Goal: Task Accomplishment & Management: Use online tool/utility

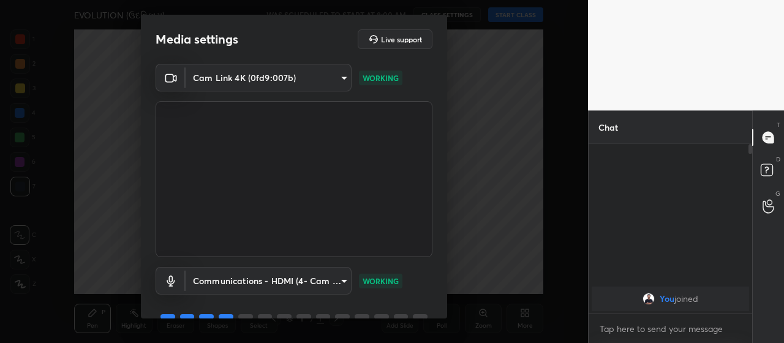
scroll to position [59, 0]
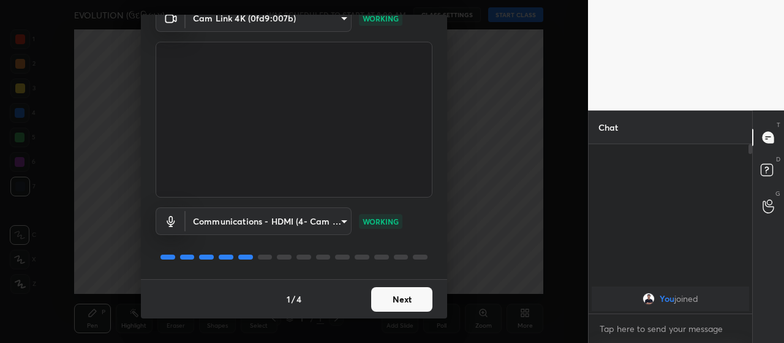
click at [403, 298] on button "Next" at bounding box center [401, 299] width 61 height 25
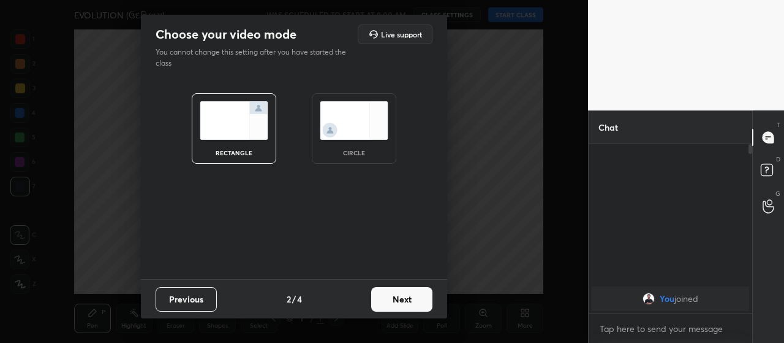
scroll to position [0, 0]
click at [401, 300] on button "Next" at bounding box center [401, 299] width 61 height 25
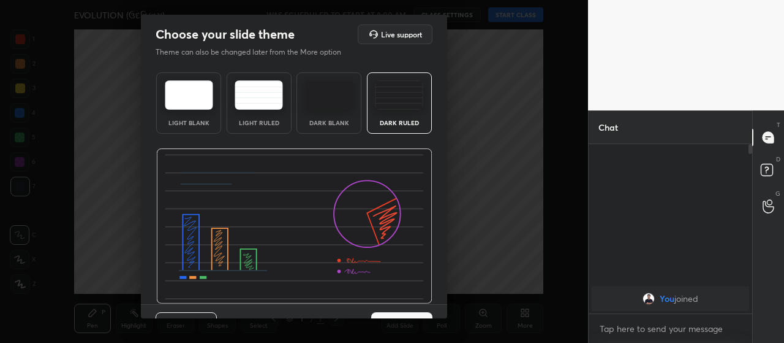
scroll to position [25, 0]
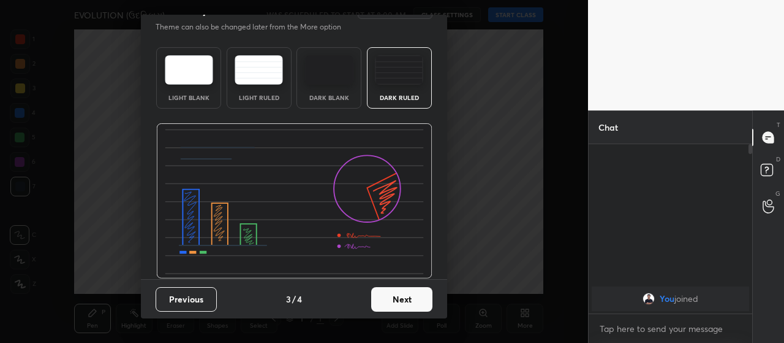
click at [399, 296] on button "Next" at bounding box center [401, 299] width 61 height 25
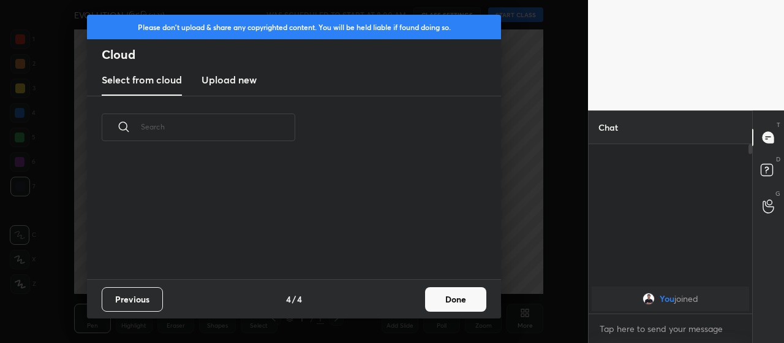
scroll to position [120, 393]
click at [234, 80] on h3 "Upload new" at bounding box center [229, 79] width 55 height 15
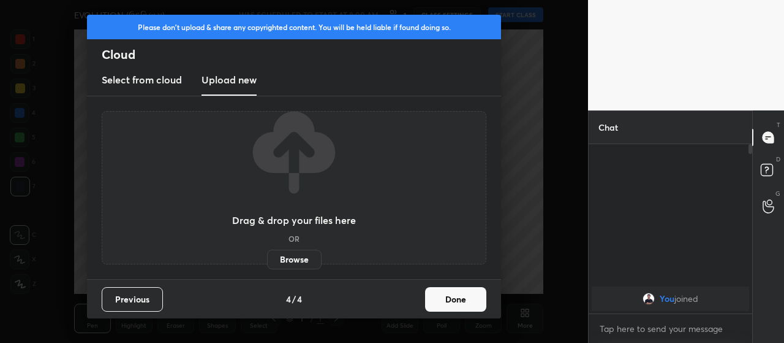
click at [293, 260] on label "Browse" at bounding box center [294, 259] width 55 height 20
click at [267, 260] on input "Browse" at bounding box center [267, 259] width 0 height 20
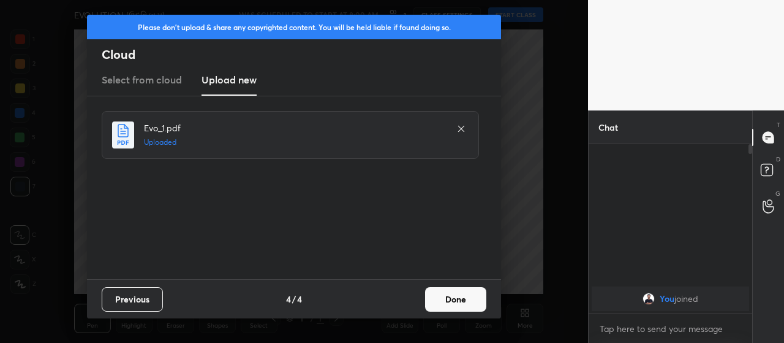
click at [450, 299] on button "Done" at bounding box center [455, 299] width 61 height 25
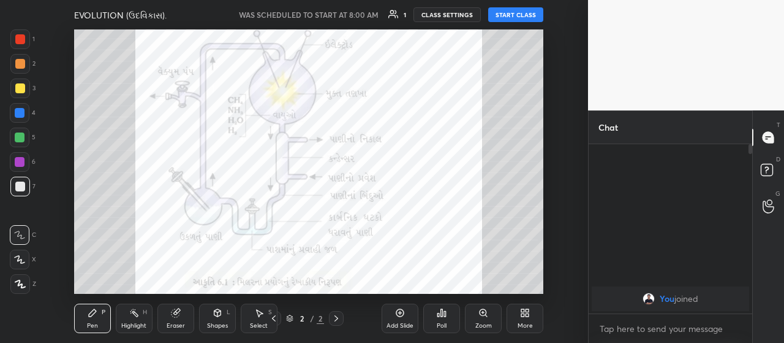
click at [398, 314] on icon at bounding box center [400, 313] width 10 height 10
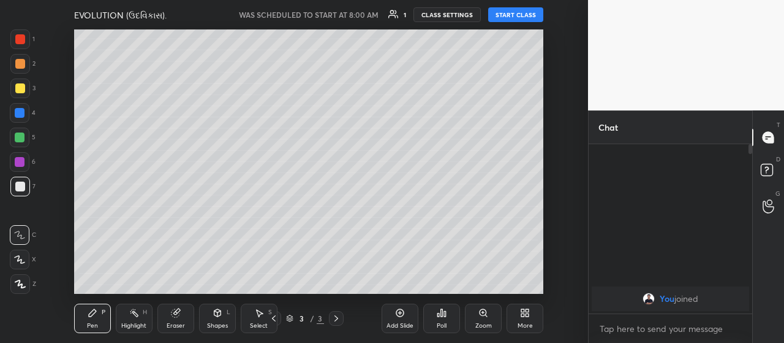
click at [520, 320] on div "More" at bounding box center [525, 317] width 37 height 29
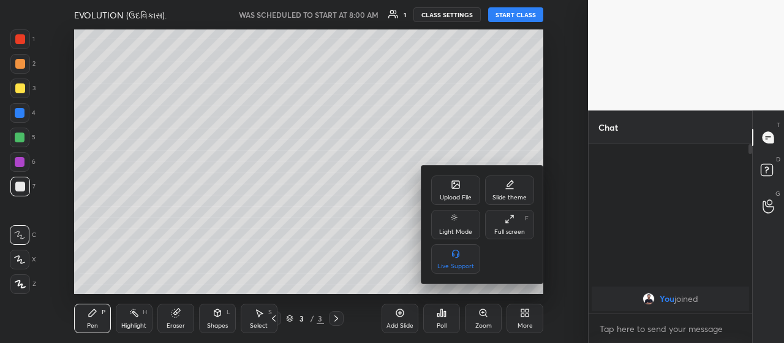
click at [457, 190] on div "Upload File" at bounding box center [455, 189] width 49 height 29
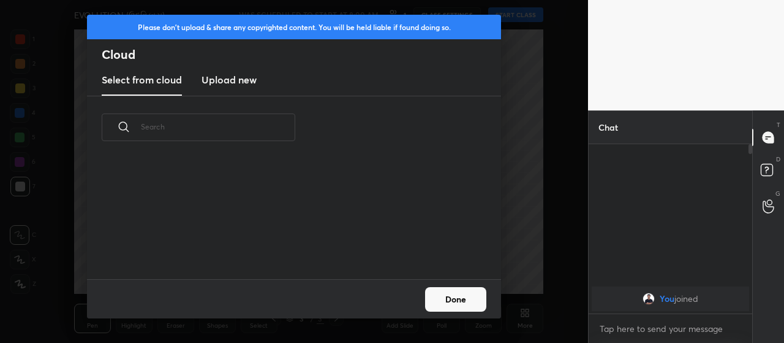
click at [236, 80] on h3 "Upload new" at bounding box center [229, 79] width 55 height 15
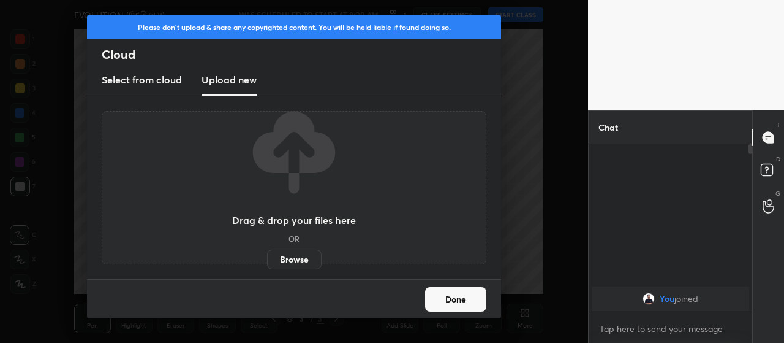
click at [298, 260] on label "Browse" at bounding box center [294, 259] width 55 height 20
click at [267, 260] on input "Browse" at bounding box center [267, 259] width 0 height 20
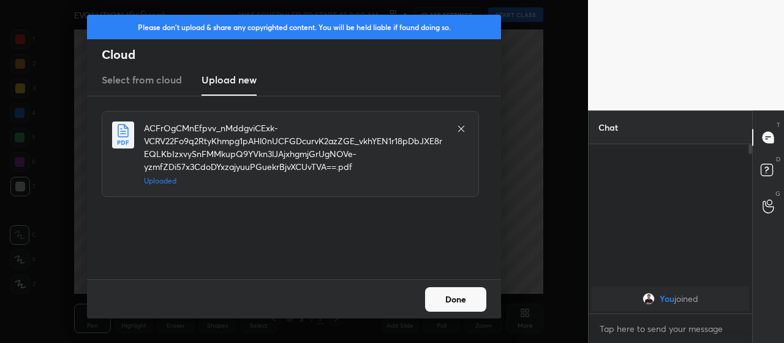
click at [457, 297] on button "Done" at bounding box center [455, 299] width 61 height 25
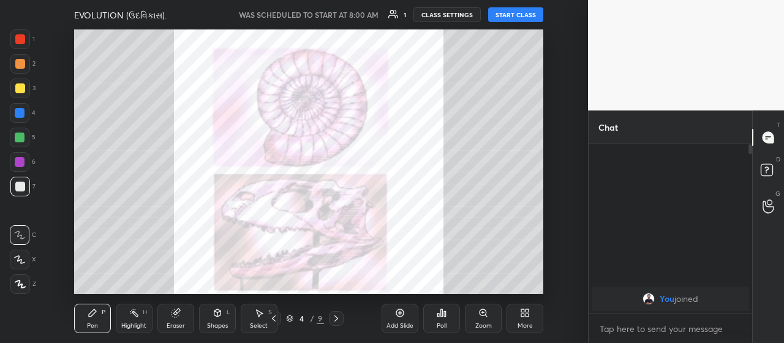
click at [526, 320] on div "More" at bounding box center [525, 317] width 37 height 29
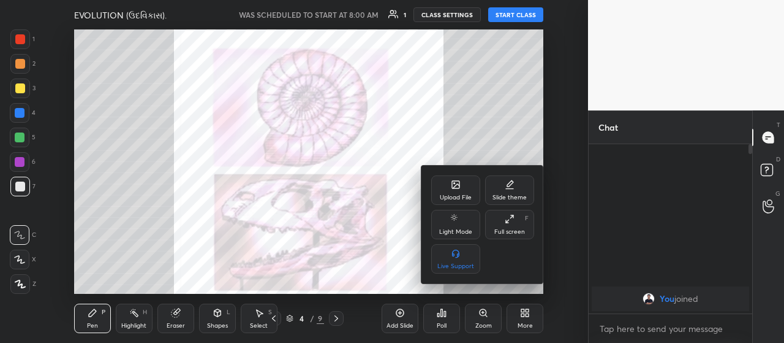
click at [509, 219] on icon at bounding box center [510, 219] width 10 height 10
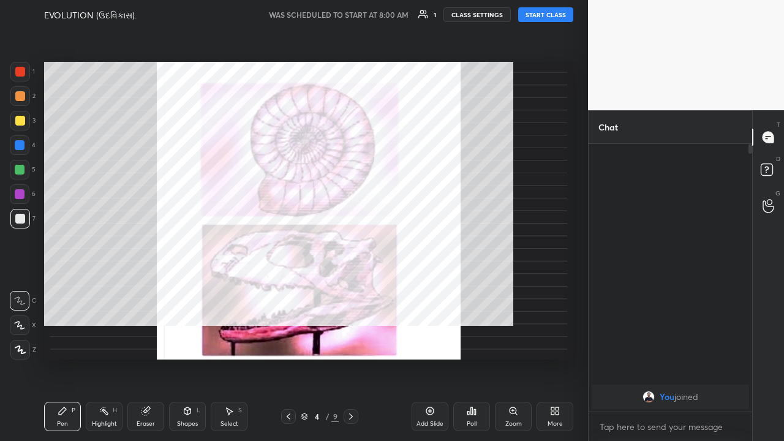
scroll to position [294, 160]
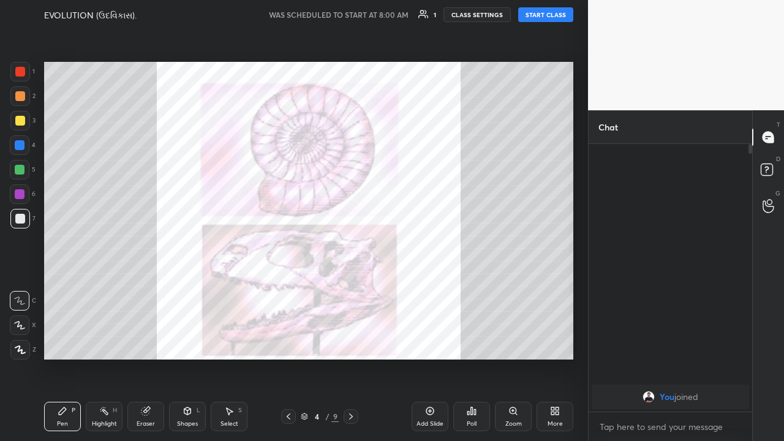
click at [290, 342] on icon at bounding box center [289, 417] width 10 height 10
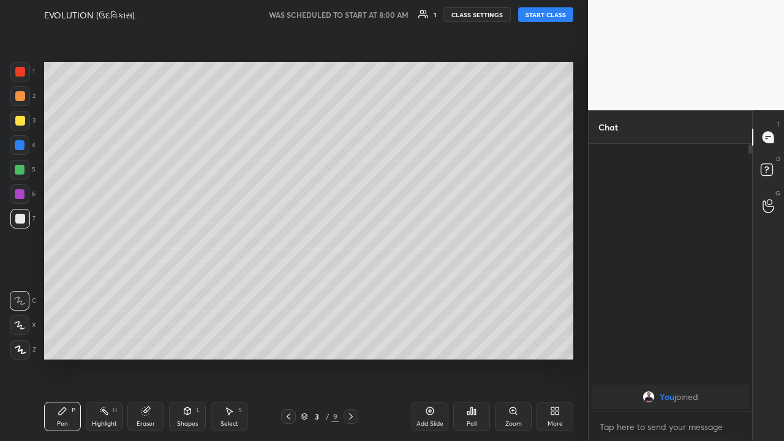
click at [287, 342] on icon at bounding box center [289, 417] width 4 height 6
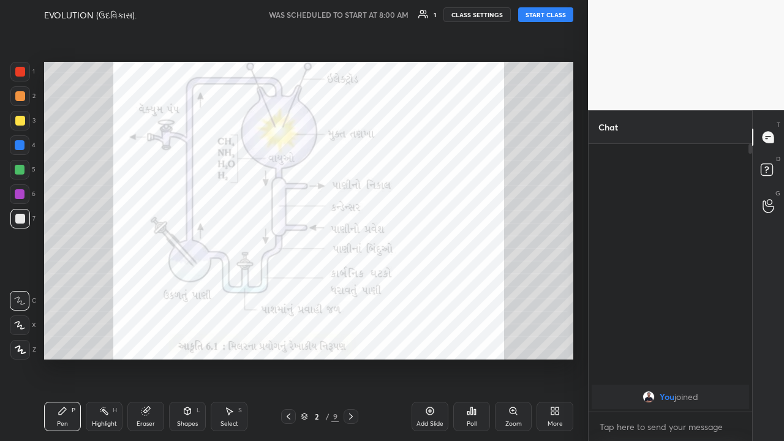
click at [287, 342] on icon at bounding box center [289, 417] width 4 height 6
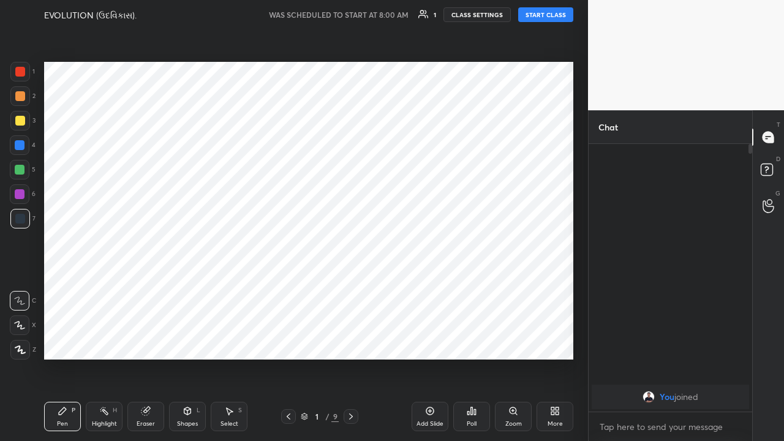
click at [350, 342] on icon at bounding box center [351, 417] width 4 height 6
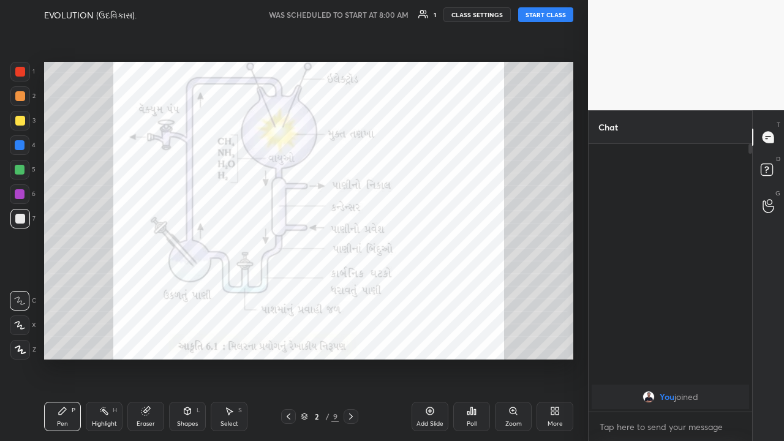
click at [289, 342] on icon at bounding box center [289, 417] width 10 height 10
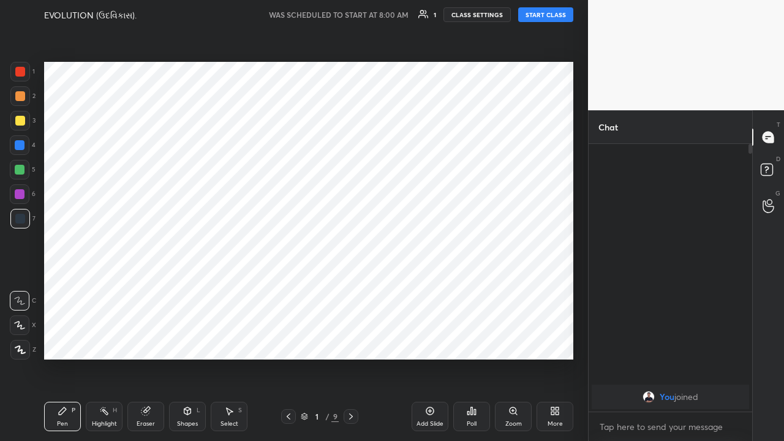
click at [429, 342] on icon at bounding box center [430, 411] width 10 height 10
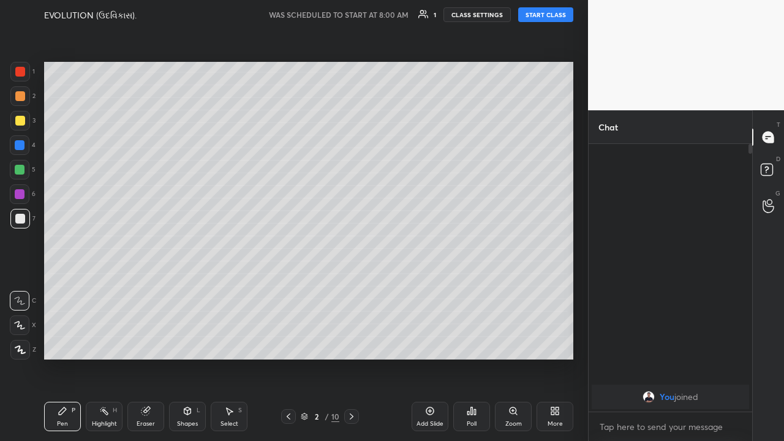
click at [542, 16] on button "START CLASS" at bounding box center [545, 14] width 55 height 15
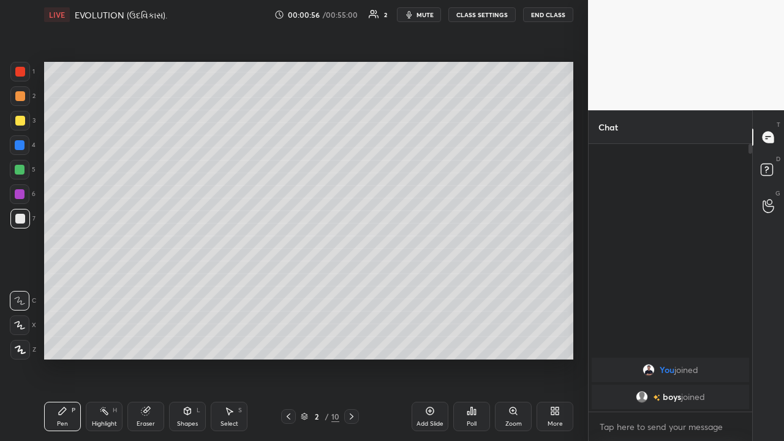
click at [26, 327] on div at bounding box center [20, 326] width 20 height 20
click at [150, 342] on div "Eraser" at bounding box center [146, 424] width 18 height 6
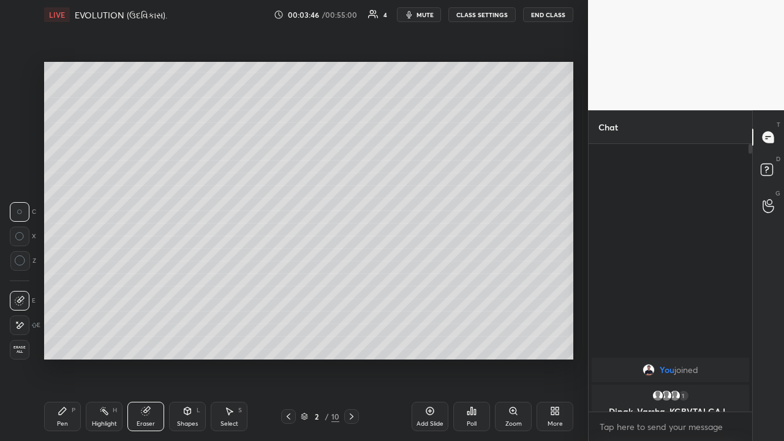
click at [63, 342] on div "Pen" at bounding box center [62, 424] width 11 height 6
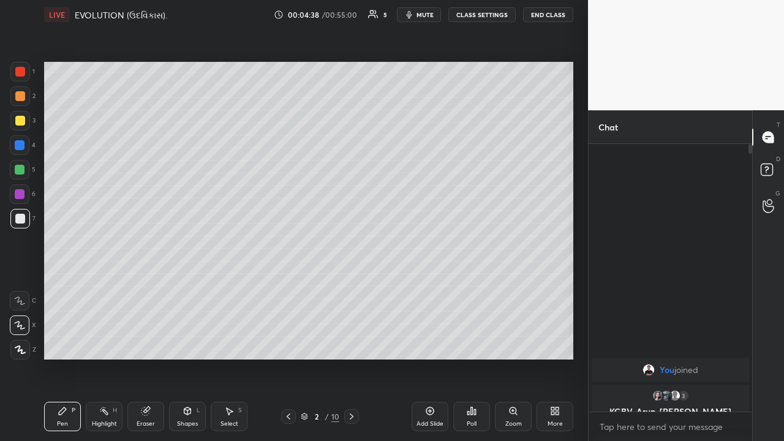
click at [140, 342] on div "Eraser" at bounding box center [145, 416] width 37 height 29
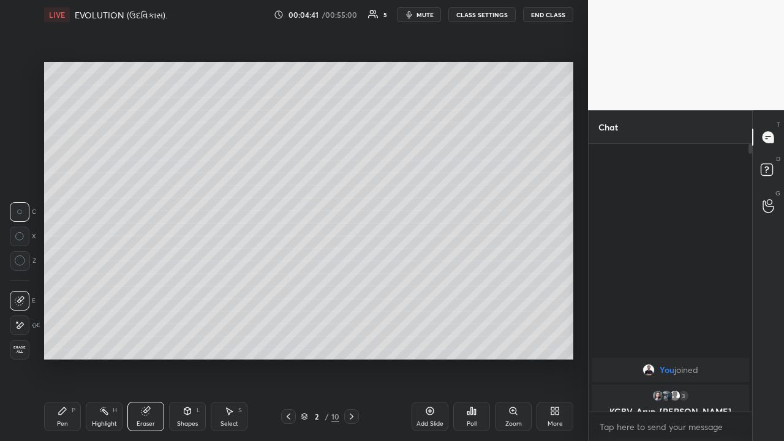
click at [70, 342] on div "Pen P" at bounding box center [62, 416] width 37 height 29
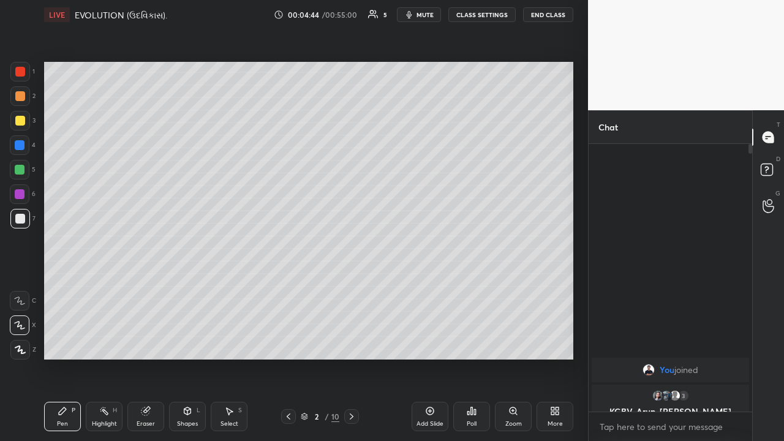
click at [430, 342] on icon at bounding box center [430, 411] width 4 height 4
click at [428, 342] on div "Add Slide" at bounding box center [430, 416] width 37 height 29
click at [429, 342] on icon at bounding box center [430, 411] width 10 height 10
click at [18, 170] on div at bounding box center [20, 170] width 10 height 10
click at [21, 123] on div at bounding box center [20, 121] width 10 height 10
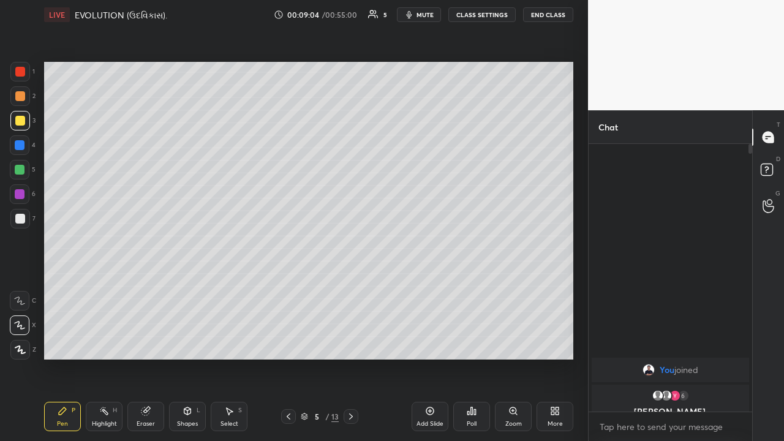
click at [20, 172] on div at bounding box center [20, 170] width 10 height 10
click at [28, 219] on div at bounding box center [20, 219] width 20 height 20
click at [23, 172] on div at bounding box center [20, 170] width 10 height 10
click at [16, 173] on div at bounding box center [20, 170] width 10 height 10
click at [23, 220] on div at bounding box center [20, 219] width 10 height 10
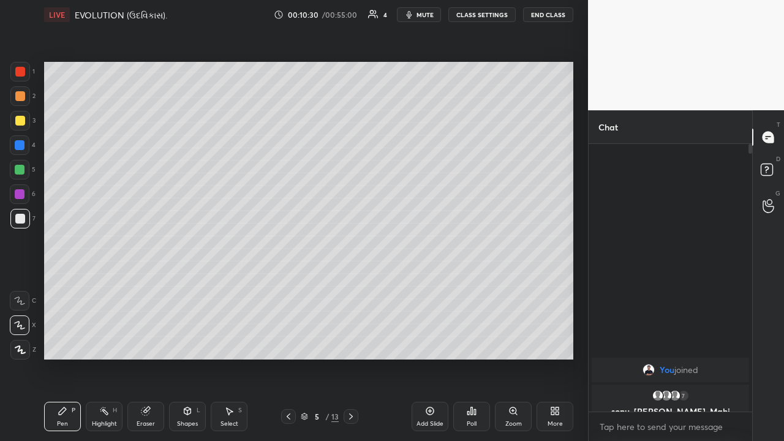
click at [15, 227] on div at bounding box center [20, 219] width 20 height 20
click at [147, 342] on div "Eraser" at bounding box center [145, 416] width 37 height 29
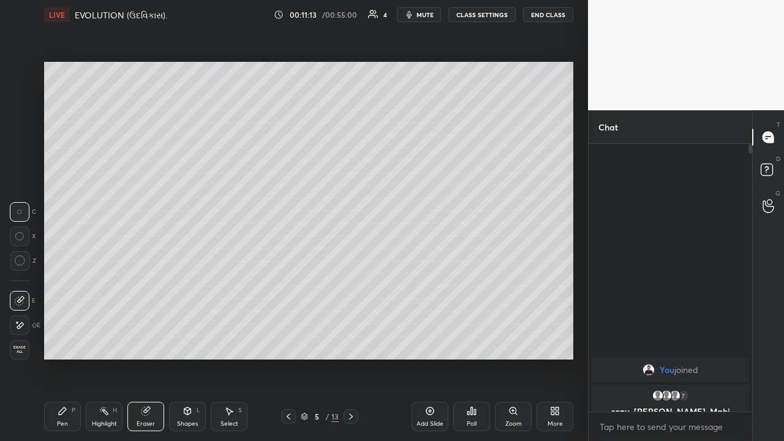
click at [61, 342] on icon at bounding box center [63, 411] width 10 height 10
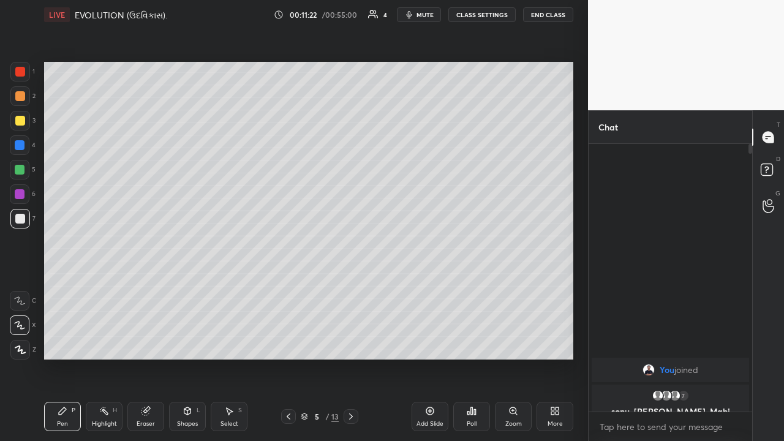
click at [146, 342] on div "Eraser" at bounding box center [146, 424] width 18 height 6
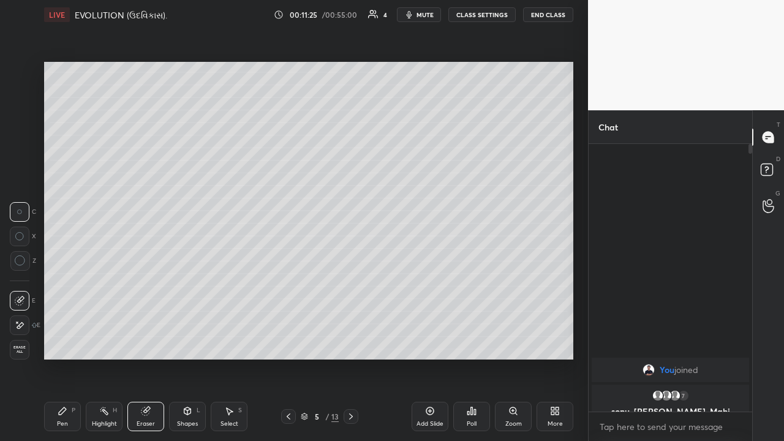
click at [64, 342] on div "Pen" at bounding box center [62, 424] width 11 height 6
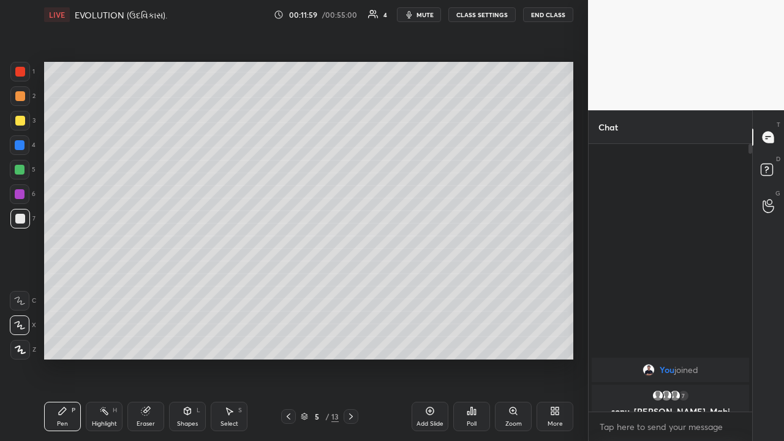
click at [293, 342] on icon at bounding box center [289, 417] width 10 height 10
click at [351, 342] on icon at bounding box center [351, 417] width 10 height 10
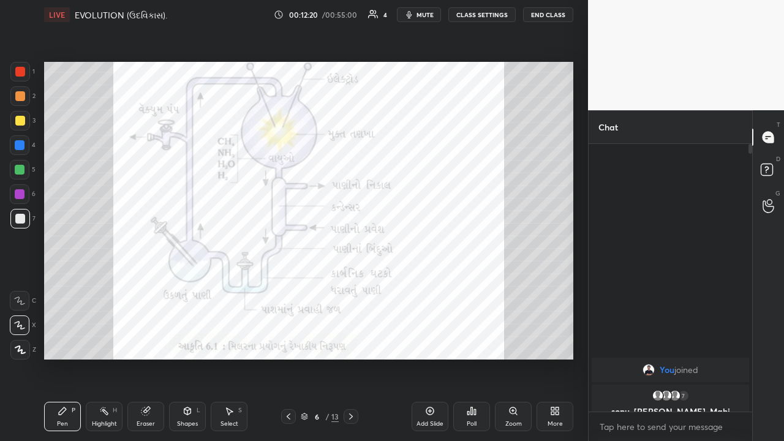
click at [289, 342] on icon at bounding box center [289, 417] width 10 height 10
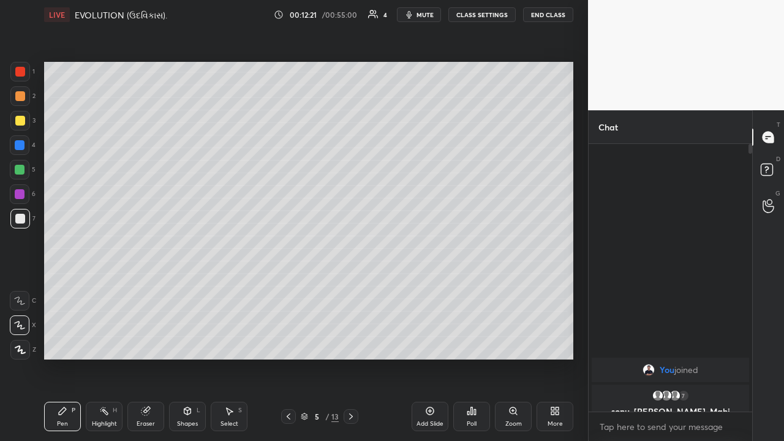
click at [433, 342] on div "Add Slide" at bounding box center [430, 416] width 37 height 29
click at [20, 342] on div at bounding box center [20, 350] width 20 height 20
click at [145, 342] on icon at bounding box center [146, 412] width 8 height 8
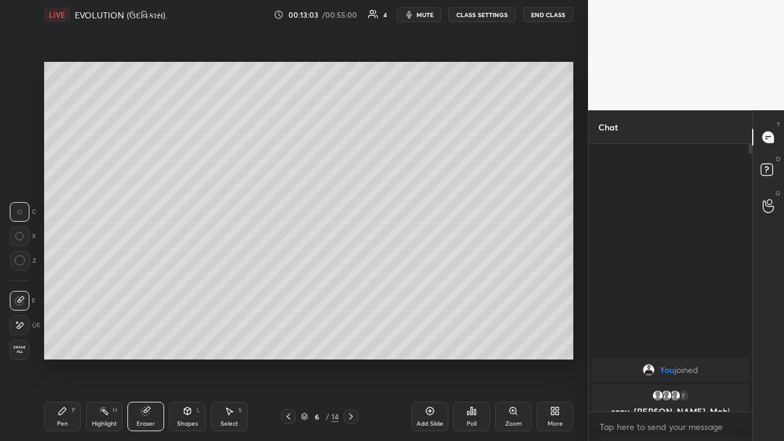
click at [64, 342] on div "Pen P" at bounding box center [62, 416] width 37 height 29
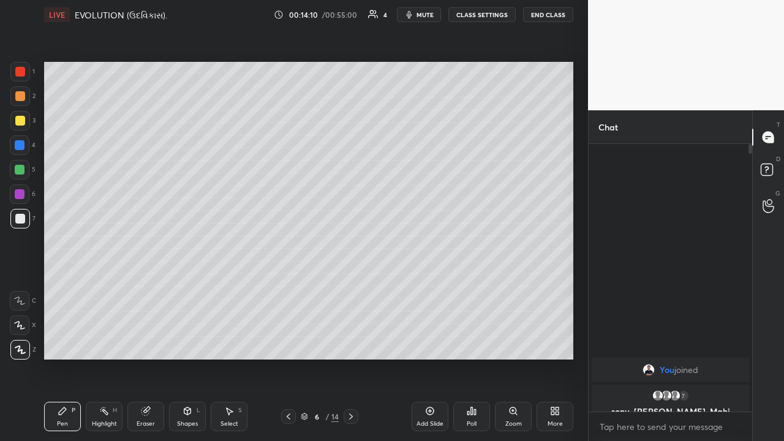
click at [427, 342] on icon at bounding box center [430, 411] width 10 height 10
click at [142, 342] on div "Eraser" at bounding box center [146, 424] width 18 height 6
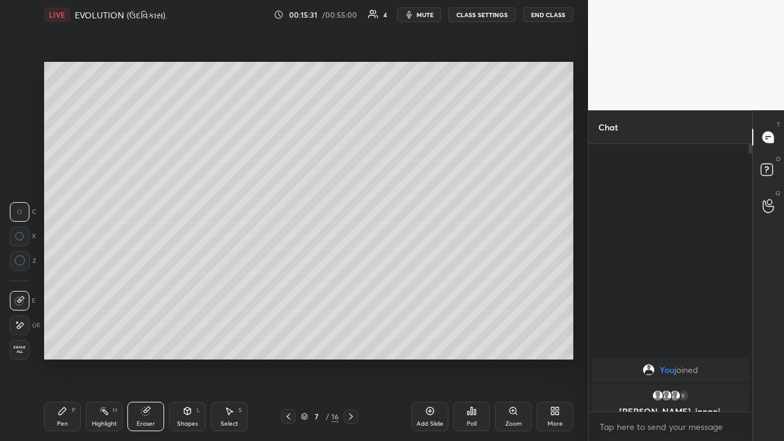
click at [56, 342] on div "Pen P" at bounding box center [62, 416] width 37 height 29
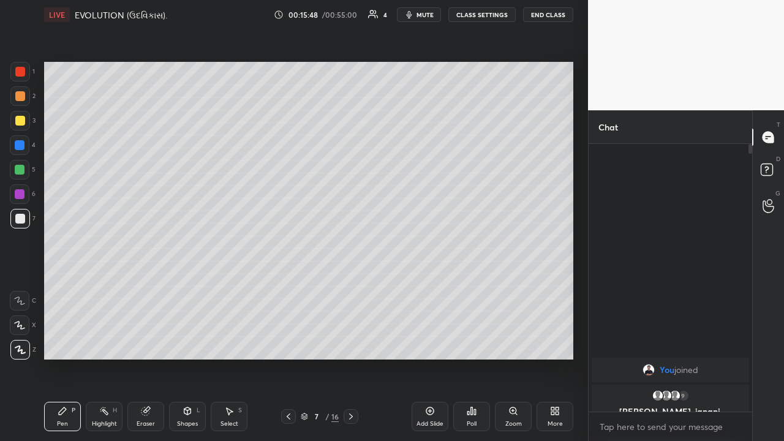
click at [139, 342] on div "Eraser" at bounding box center [145, 416] width 37 height 29
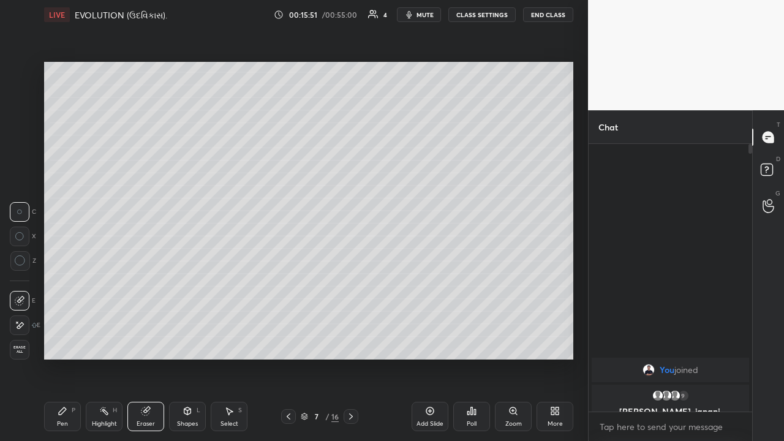
click at [67, 342] on div "Pen" at bounding box center [62, 424] width 11 height 6
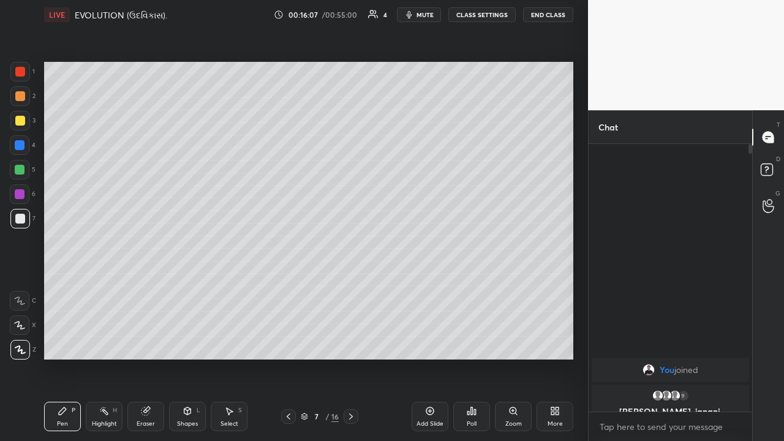
click at [17, 193] on div at bounding box center [20, 194] width 10 height 10
click at [20, 122] on div at bounding box center [20, 121] width 10 height 10
click at [20, 299] on icon at bounding box center [19, 301] width 11 height 9
click at [288, 342] on icon at bounding box center [289, 417] width 4 height 6
click at [305, 342] on icon at bounding box center [304, 416] width 7 height 7
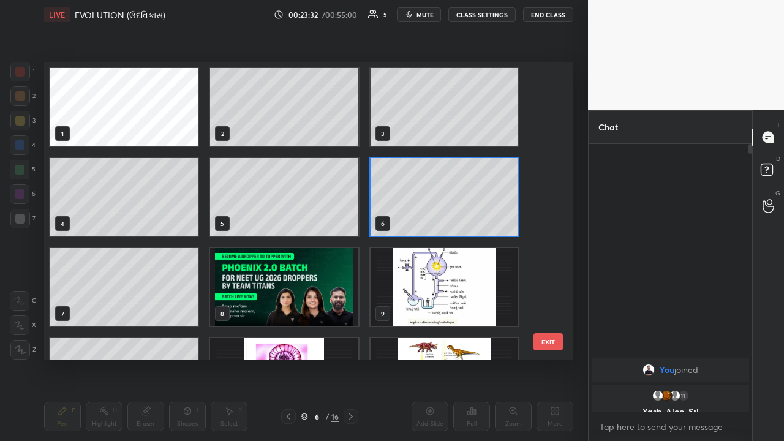
scroll to position [294, 523]
click at [423, 292] on img "grid" at bounding box center [445, 287] width 148 height 78
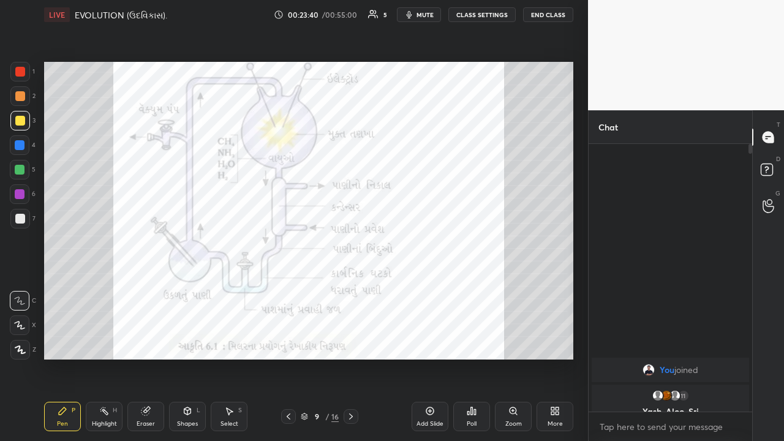
click at [21, 326] on icon at bounding box center [19, 325] width 11 height 9
click at [21, 147] on div at bounding box center [20, 145] width 10 height 10
click at [20, 119] on div at bounding box center [20, 121] width 10 height 10
click at [150, 342] on div "Eraser" at bounding box center [146, 424] width 18 height 6
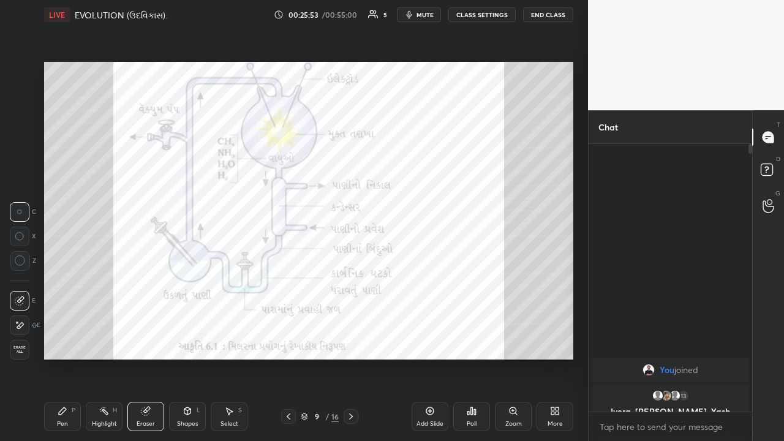
click at [52, 342] on div "Pen P" at bounding box center [62, 416] width 37 height 29
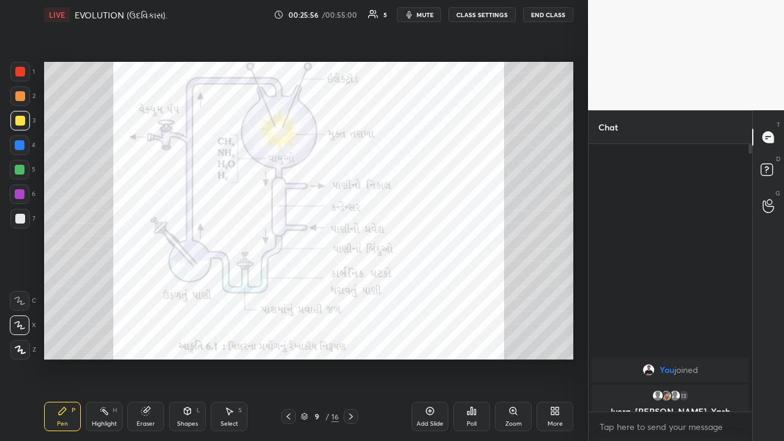
click at [514, 61] on div "Setting up your live class Poll for secs No correct answer Start poll" at bounding box center [308, 210] width 539 height 363
click at [143, 342] on div "Eraser" at bounding box center [146, 424] width 18 height 6
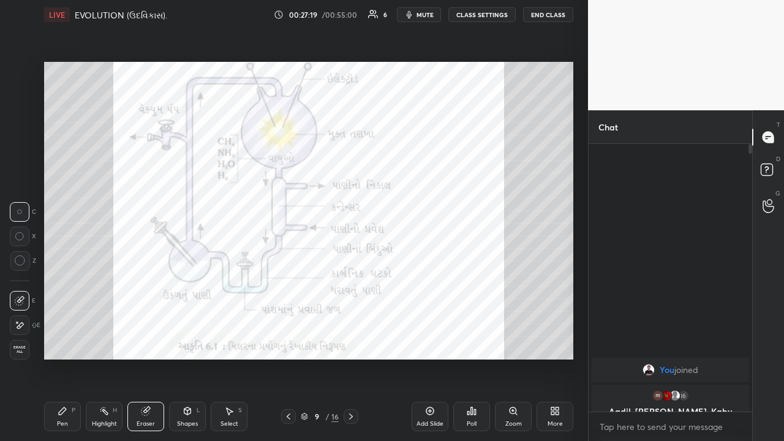
click at [55, 342] on div "Pen P Highlight H Eraser Shapes L Select S 9 / 16 Add Slide Poll Zoom More" at bounding box center [308, 416] width 529 height 49
click at [59, 342] on div "Pen" at bounding box center [62, 424] width 11 height 6
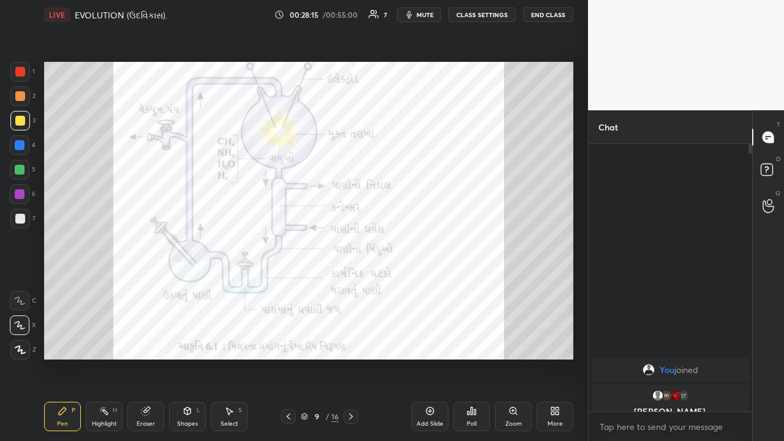
click at [430, 342] on icon at bounding box center [430, 411] width 4 height 4
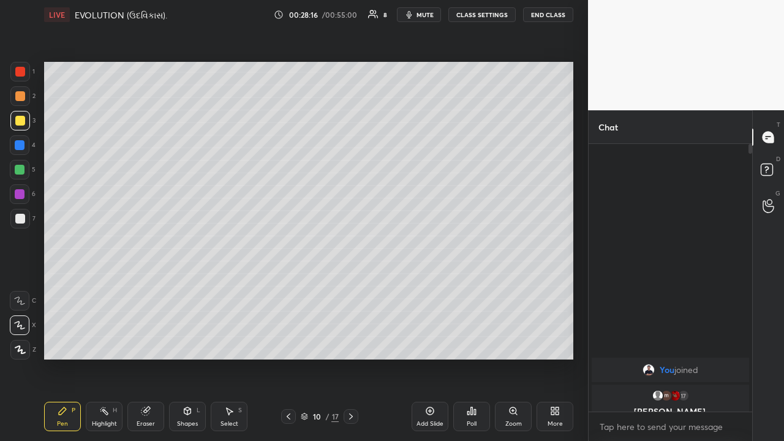
click at [17, 219] on div at bounding box center [20, 219] width 10 height 10
click at [293, 342] on icon at bounding box center [289, 417] width 10 height 10
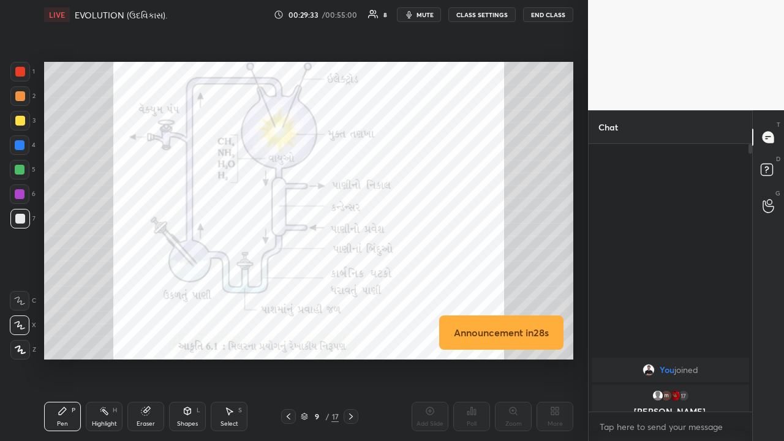
click at [352, 342] on div at bounding box center [351, 416] width 15 height 15
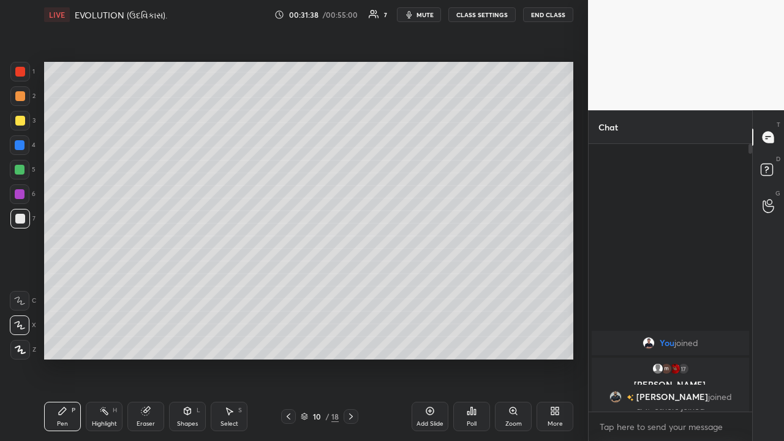
click at [436, 342] on div "Add Slide" at bounding box center [430, 416] width 37 height 29
click at [20, 342] on icon at bounding box center [20, 350] width 11 height 9
click at [146, 342] on div "Eraser" at bounding box center [146, 424] width 18 height 6
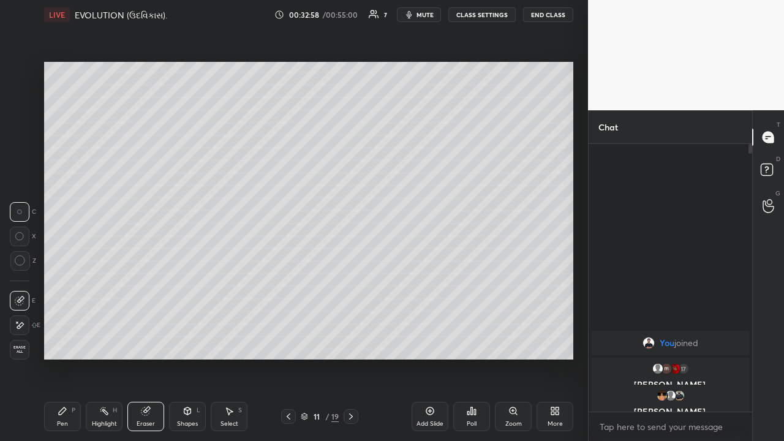
click at [61, 342] on div "Pen P" at bounding box center [62, 416] width 37 height 29
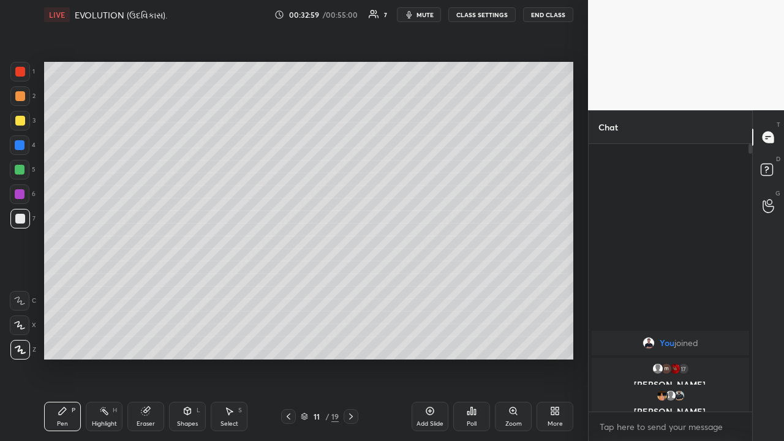
click at [22, 327] on icon at bounding box center [19, 325] width 11 height 9
click at [19, 122] on div at bounding box center [20, 121] width 10 height 10
click at [430, 342] on icon at bounding box center [430, 411] width 10 height 10
click at [23, 169] on div at bounding box center [20, 170] width 10 height 10
click at [21, 328] on icon at bounding box center [20, 325] width 10 height 7
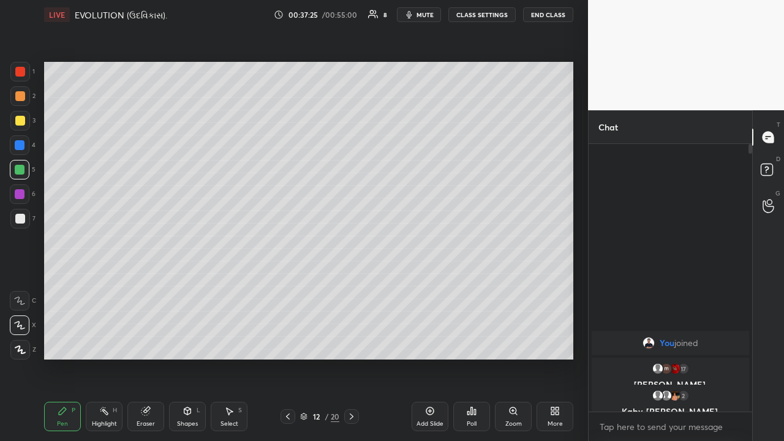
click at [433, 342] on icon at bounding box center [430, 411] width 10 height 10
click at [144, 342] on icon at bounding box center [146, 412] width 8 height 8
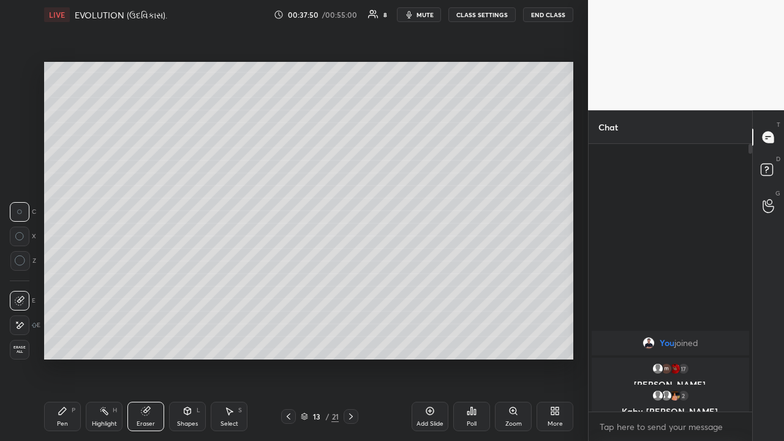
click at [55, 342] on div "Pen P" at bounding box center [62, 416] width 37 height 29
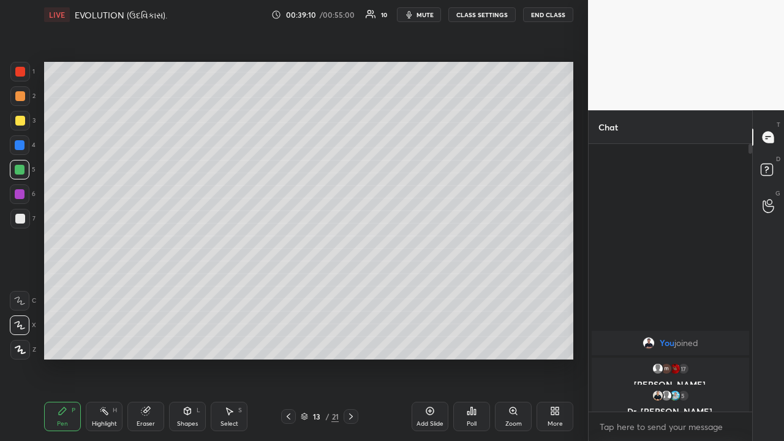
click at [24, 219] on div at bounding box center [20, 219] width 10 height 10
click at [351, 342] on icon at bounding box center [351, 417] width 10 height 10
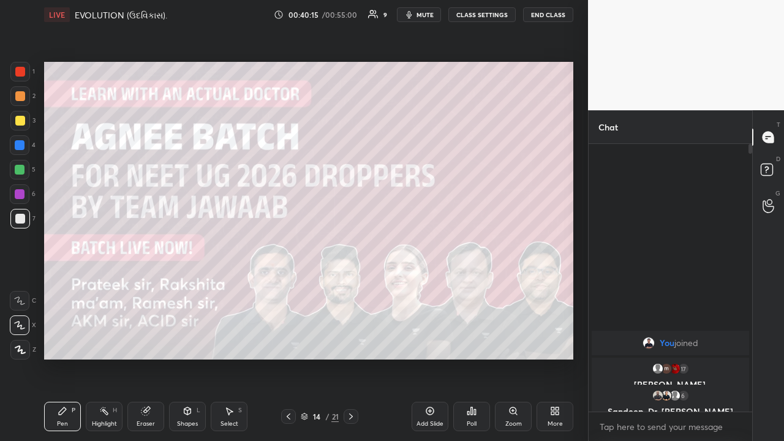
click at [351, 342] on icon at bounding box center [351, 417] width 10 height 10
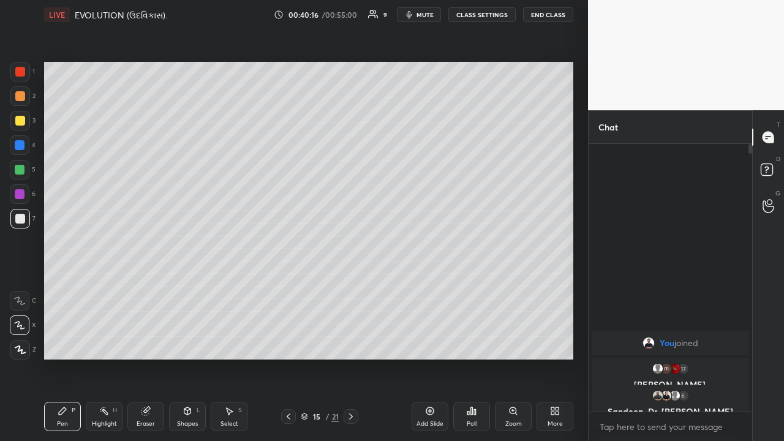
click at [351, 342] on icon at bounding box center [351, 417] width 10 height 10
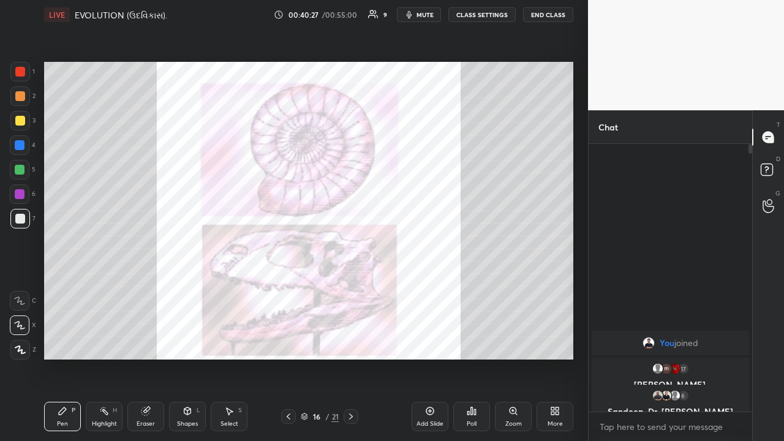
click at [351, 342] on icon at bounding box center [351, 417] width 10 height 10
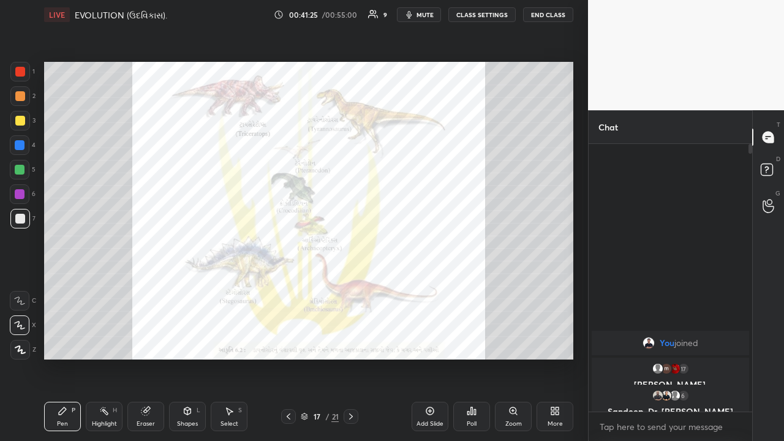
click at [26, 342] on div at bounding box center [20, 350] width 20 height 20
click at [25, 193] on div at bounding box center [20, 194] width 20 height 20
click at [428, 342] on icon at bounding box center [430, 411] width 4 height 4
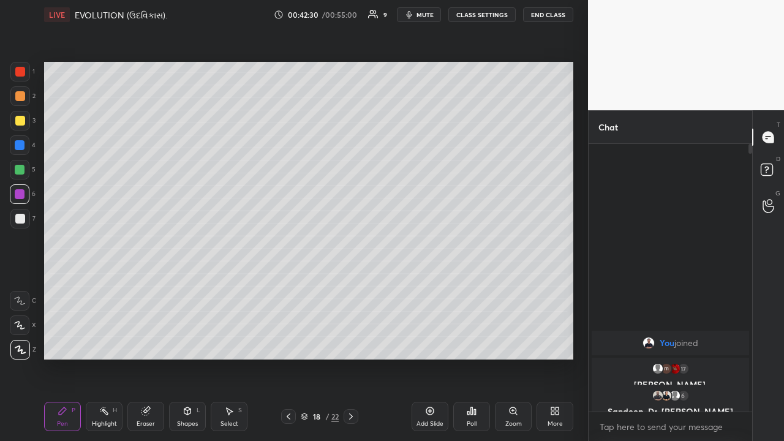
click at [21, 220] on div at bounding box center [20, 219] width 10 height 10
click at [186, 342] on div "Shapes L" at bounding box center [187, 416] width 37 height 29
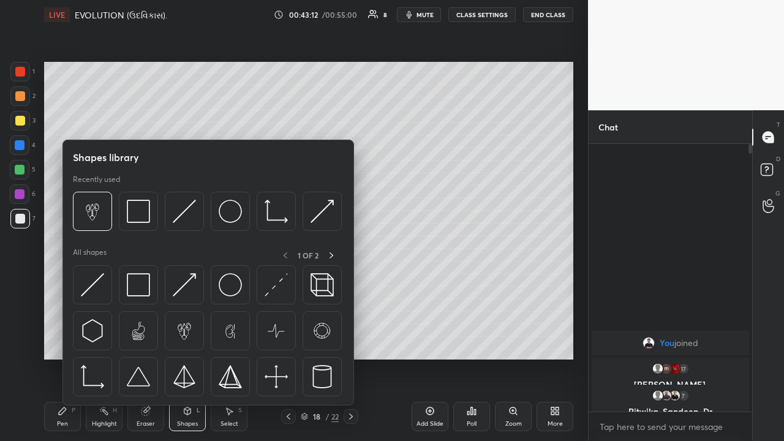
click at [181, 342] on div "Shapes L" at bounding box center [187, 416] width 37 height 29
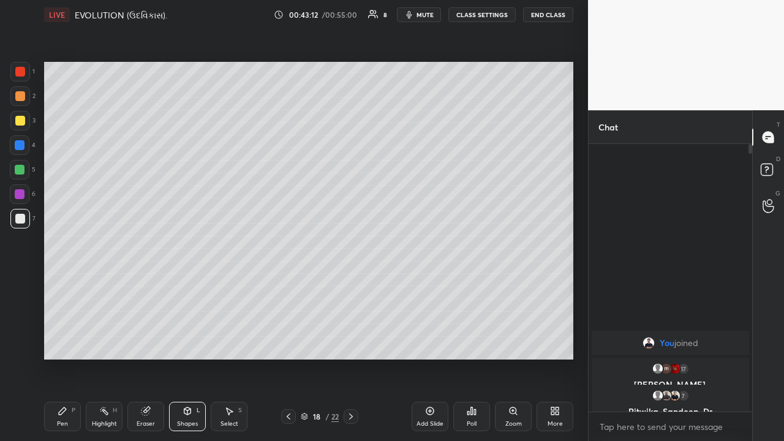
click at [151, 342] on div "Eraser" at bounding box center [145, 416] width 37 height 29
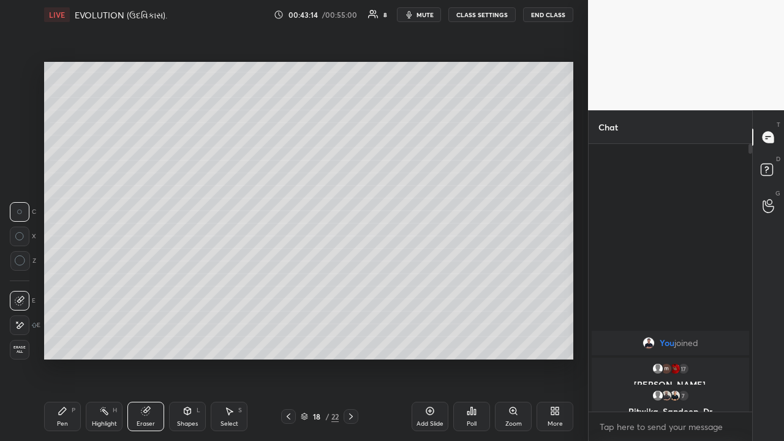
click at [61, 342] on div "Pen" at bounding box center [62, 424] width 11 height 6
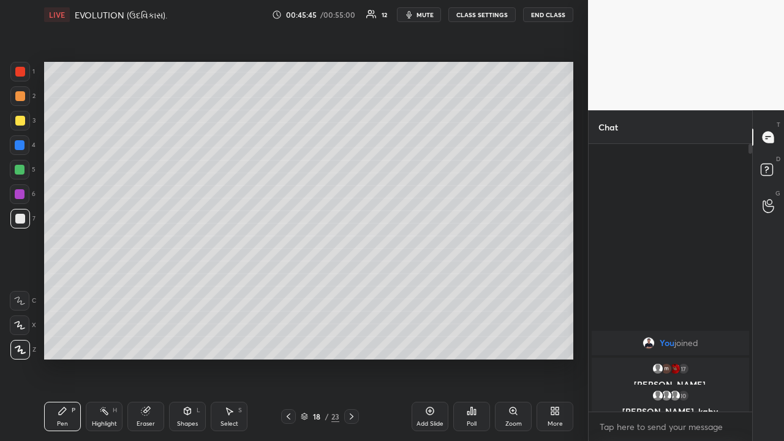
click at [351, 342] on icon at bounding box center [352, 417] width 10 height 10
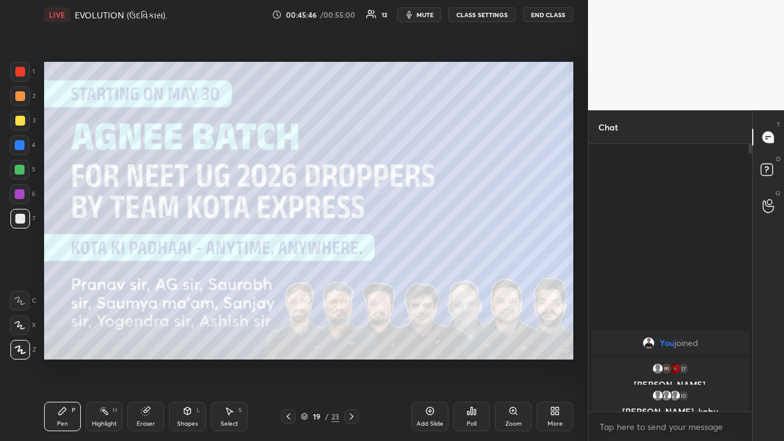
click at [351, 342] on icon at bounding box center [352, 417] width 10 height 10
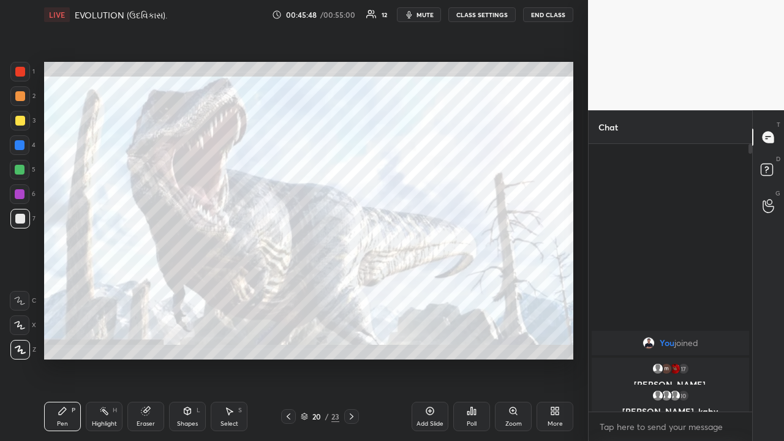
click at [347, 342] on icon at bounding box center [352, 417] width 10 height 10
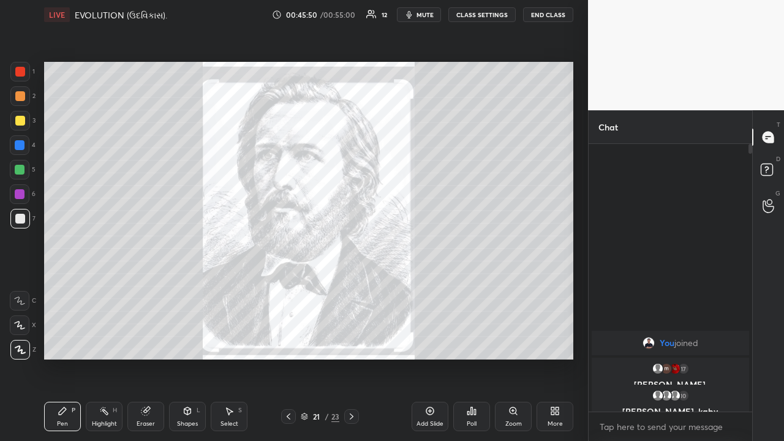
click at [349, 342] on icon at bounding box center [352, 417] width 10 height 10
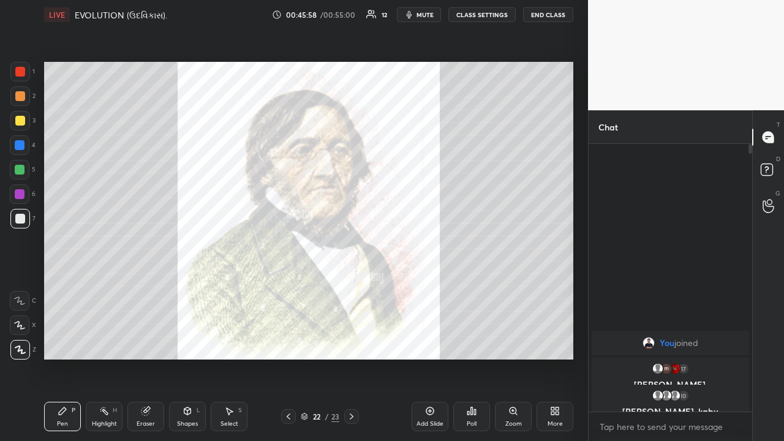
click at [289, 342] on icon at bounding box center [289, 417] width 10 height 10
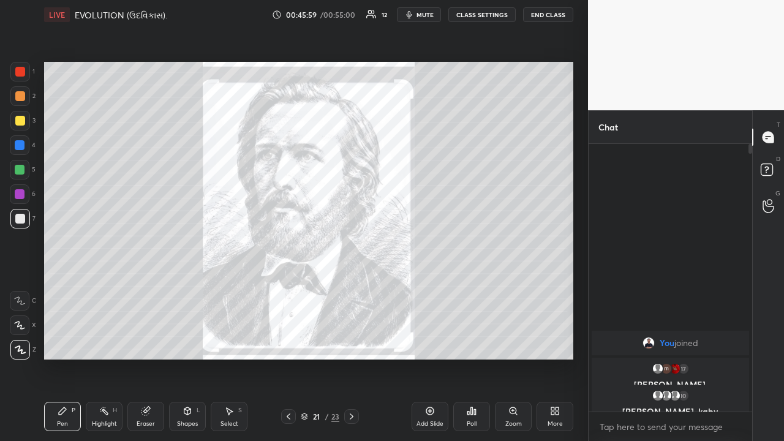
click at [287, 342] on div at bounding box center [288, 416] width 15 height 15
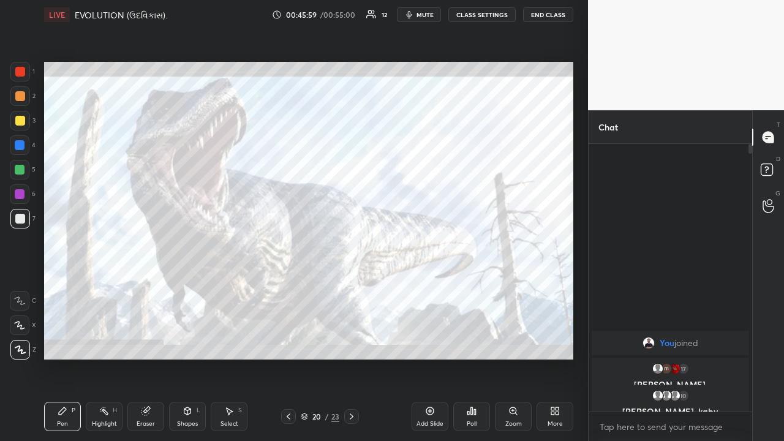
click at [283, 342] on div at bounding box center [288, 416] width 15 height 15
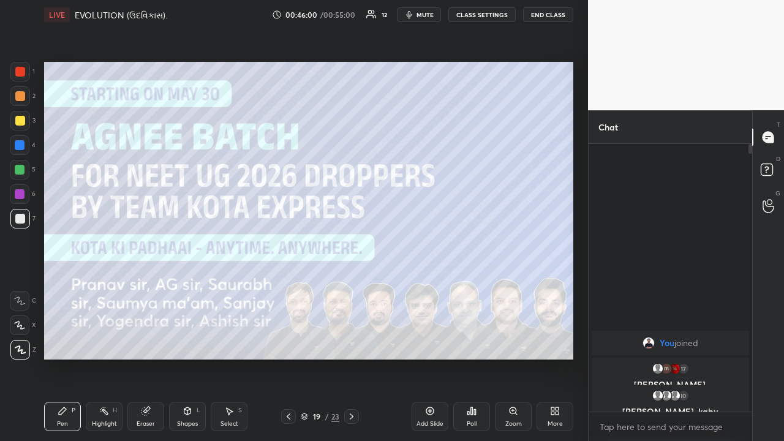
click at [287, 342] on icon at bounding box center [289, 417] width 10 height 10
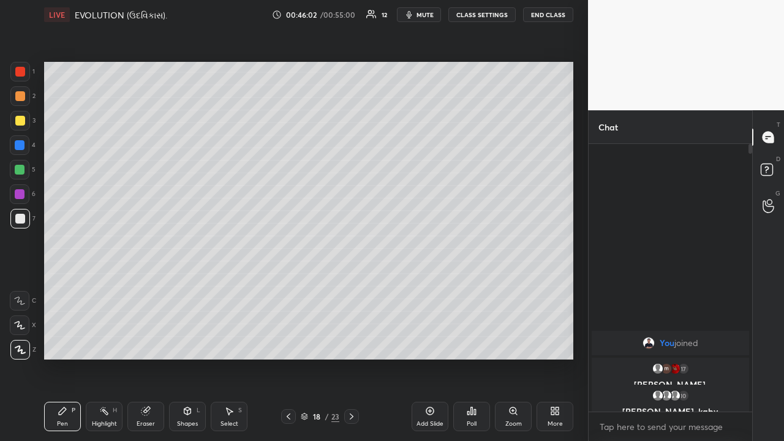
click at [433, 342] on icon at bounding box center [430, 411] width 10 height 10
click at [144, 342] on icon at bounding box center [146, 412] width 8 height 8
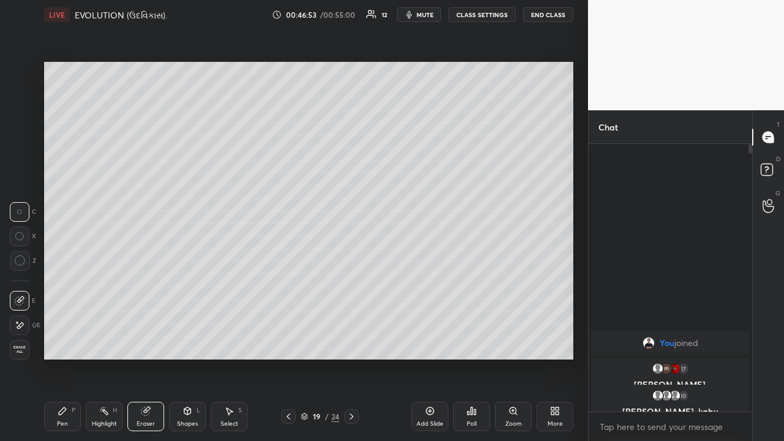
click at [64, 342] on icon at bounding box center [63, 411] width 10 height 10
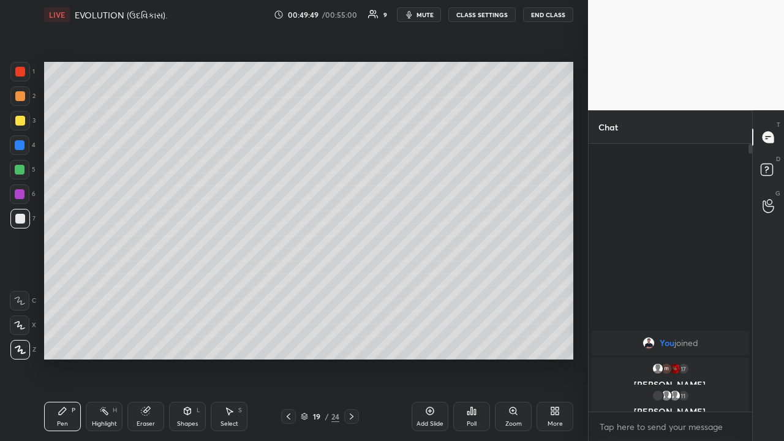
click at [351, 342] on div at bounding box center [351, 416] width 15 height 15
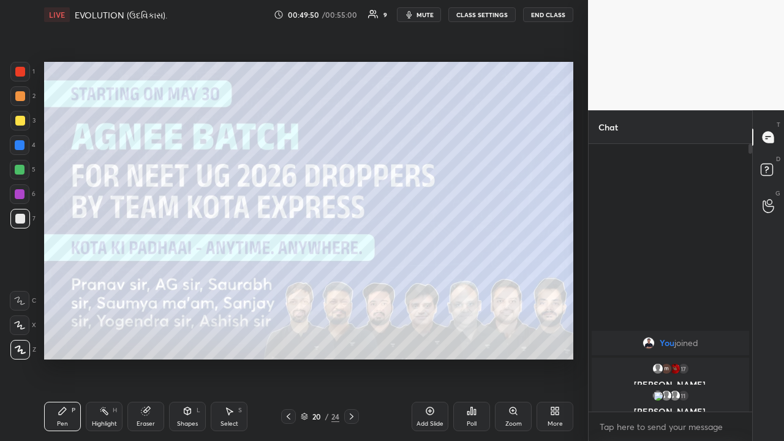
click at [351, 342] on icon at bounding box center [352, 417] width 10 height 10
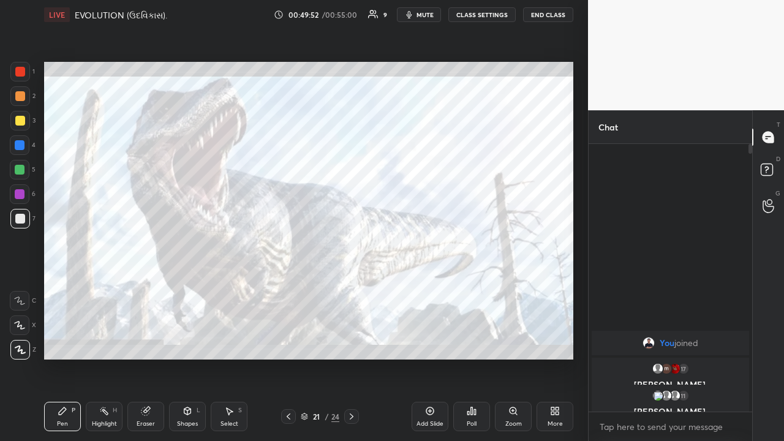
click at [357, 342] on div at bounding box center [351, 416] width 15 height 15
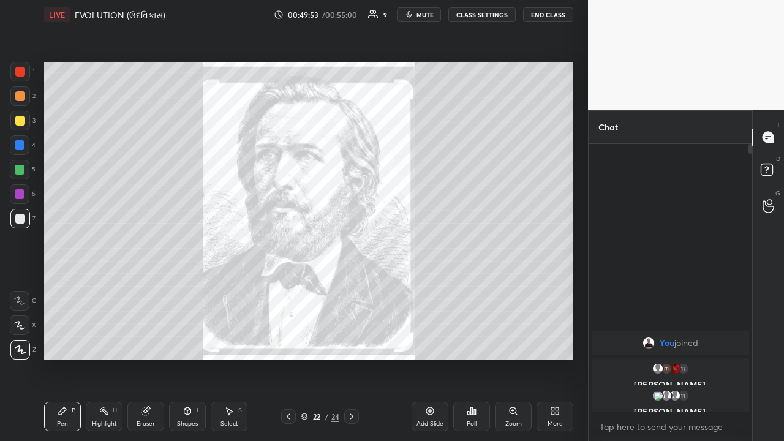
click at [351, 342] on icon at bounding box center [352, 417] width 10 height 10
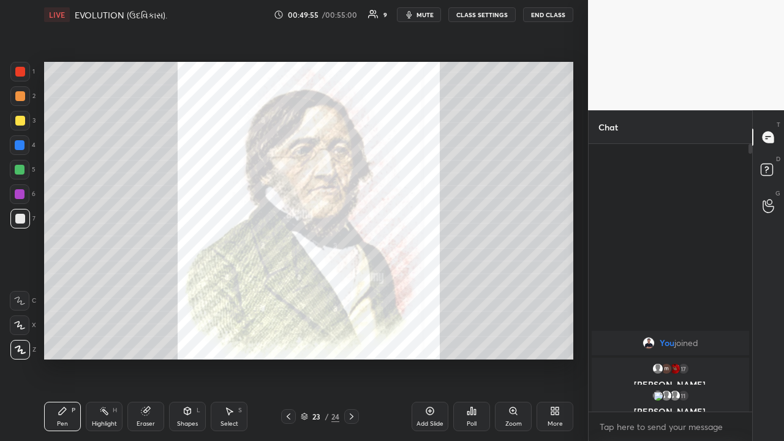
click at [354, 342] on div at bounding box center [351, 416] width 15 height 15
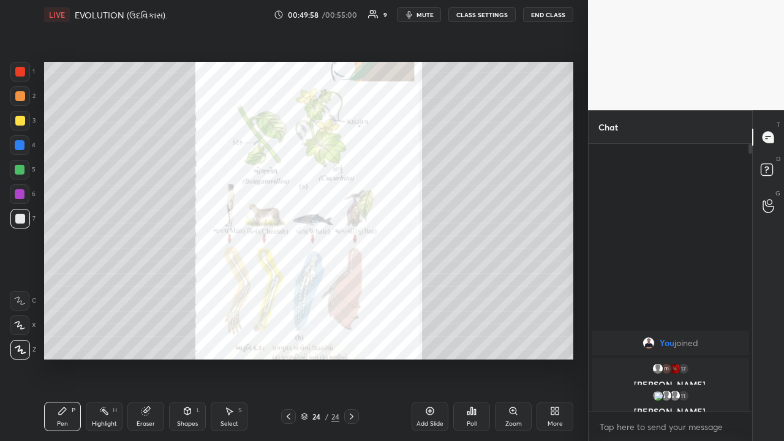
click at [295, 342] on div at bounding box center [288, 416] width 15 height 15
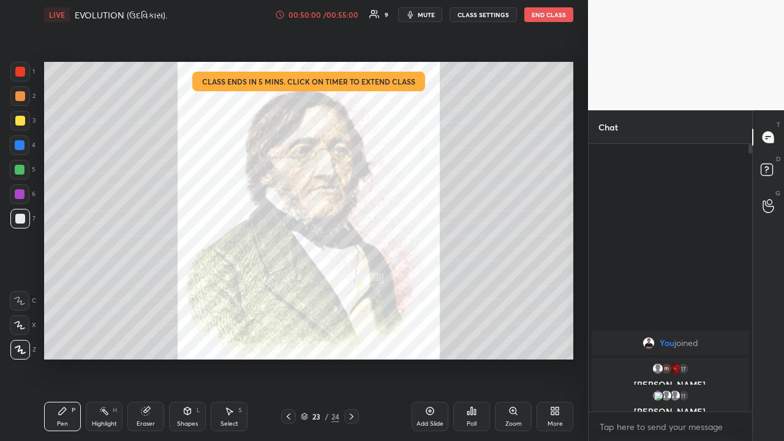
click at [434, 342] on icon at bounding box center [430, 411] width 10 height 10
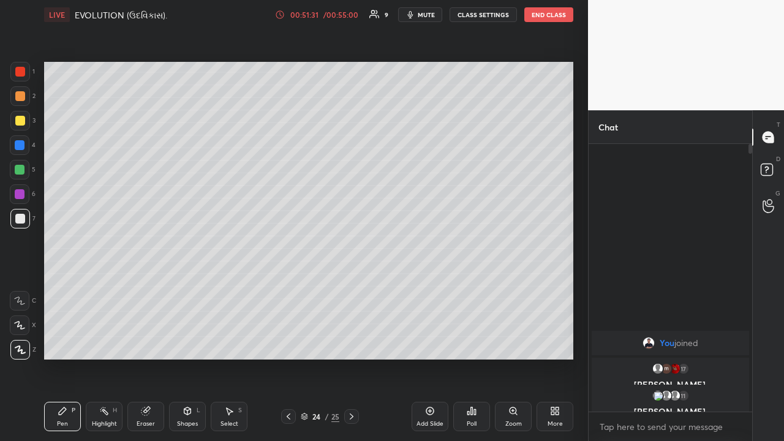
click at [351, 342] on icon at bounding box center [352, 417] width 10 height 10
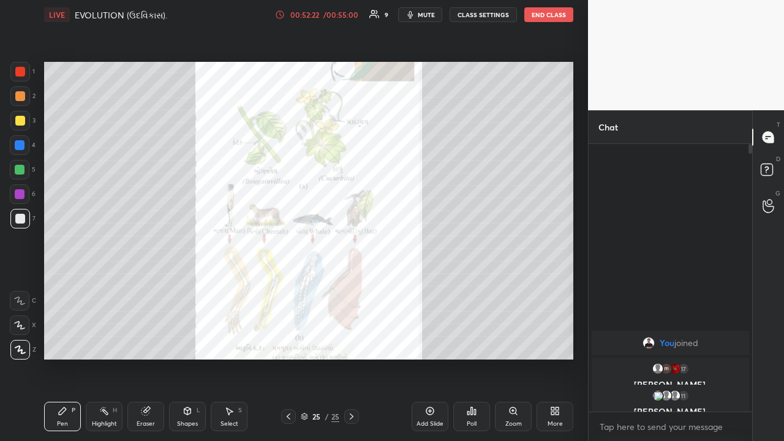
click at [552, 17] on button "End Class" at bounding box center [549, 14] width 49 height 15
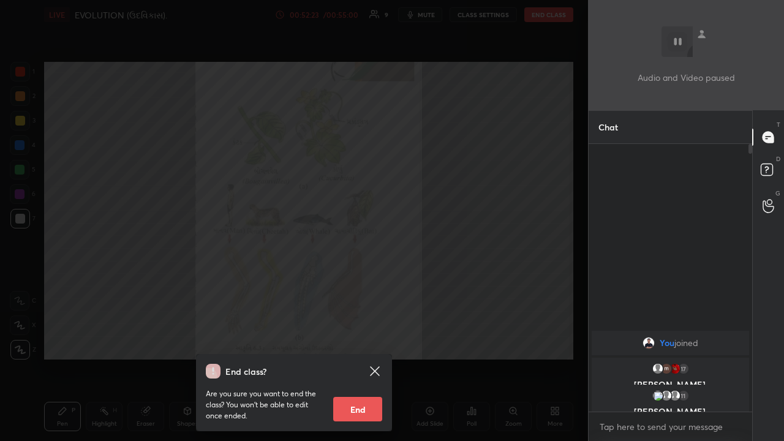
click at [368, 342] on button "End" at bounding box center [357, 409] width 49 height 25
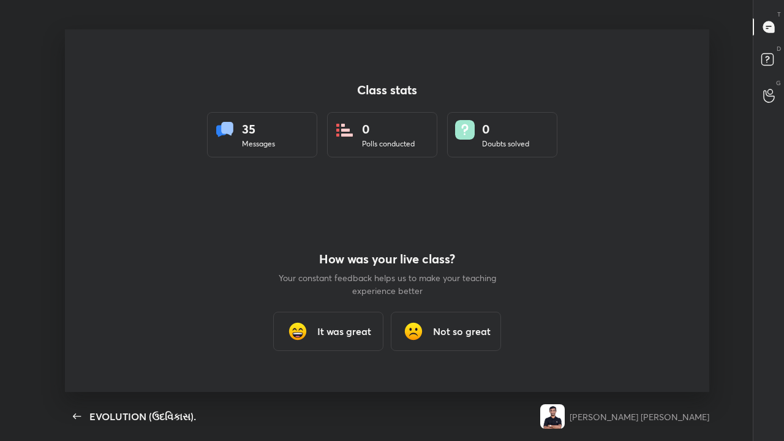
scroll to position [0, 0]
click at [324, 330] on h3 "It was great" at bounding box center [344, 331] width 54 height 15
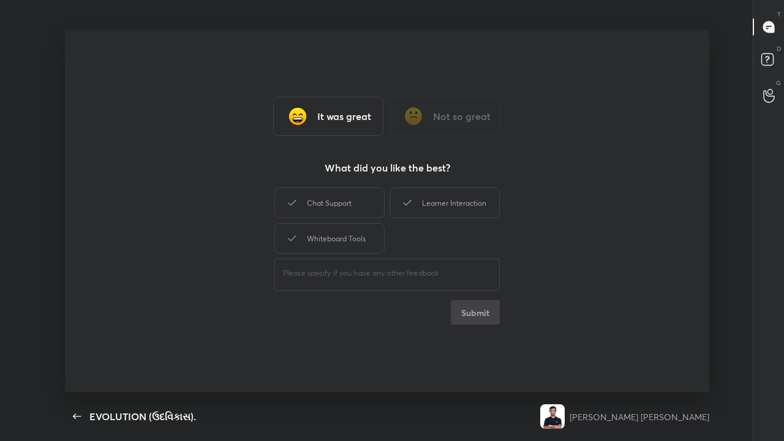
click at [343, 242] on div "Whiteboard Tools" at bounding box center [330, 238] width 110 height 31
click at [477, 313] on button "Submit" at bounding box center [475, 312] width 49 height 25
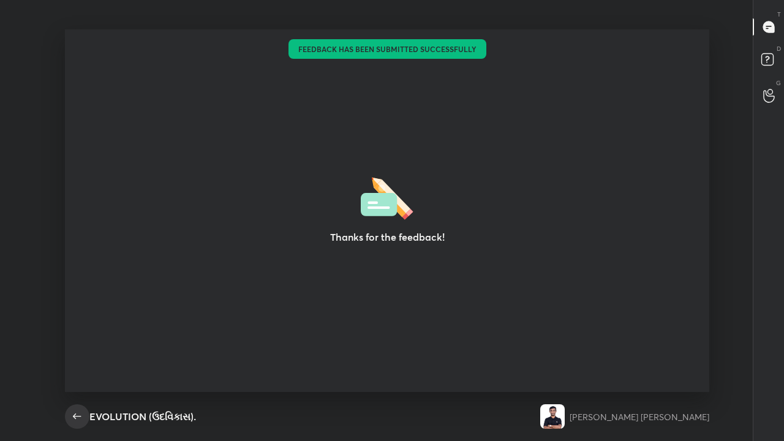
click at [78, 342] on icon "button" at bounding box center [77, 416] width 15 height 15
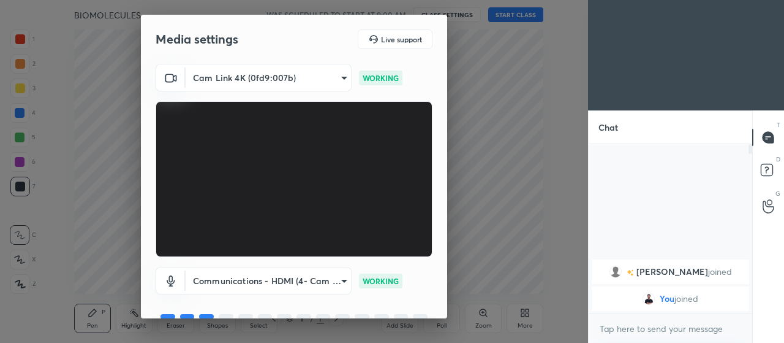
scroll to position [59, 0]
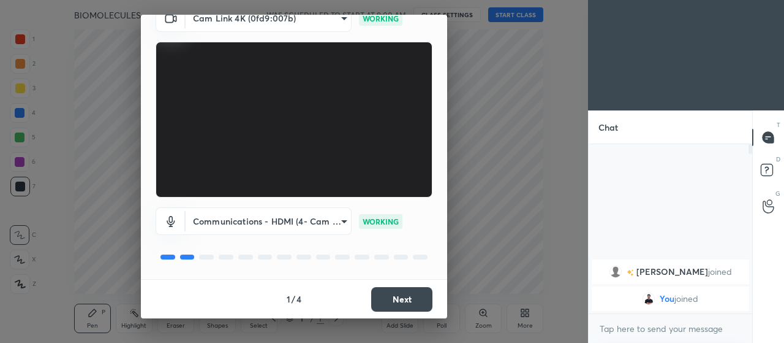
click at [401, 299] on button "Next" at bounding box center [401, 299] width 61 height 25
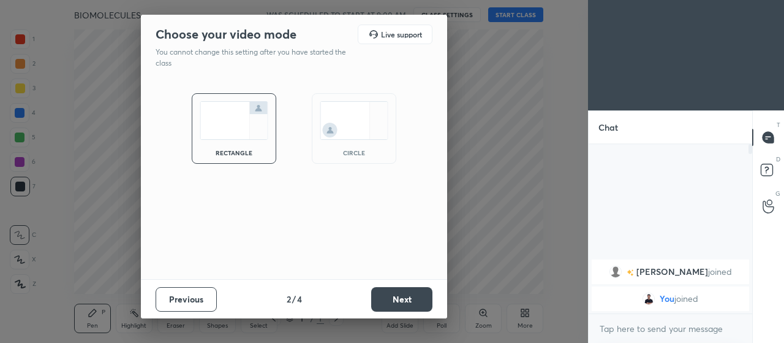
scroll to position [0, 0]
click at [393, 295] on button "Next" at bounding box center [401, 299] width 61 height 25
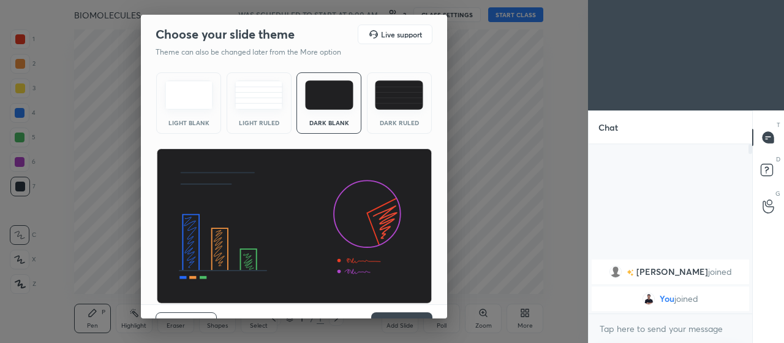
click at [398, 96] on img at bounding box center [399, 94] width 48 height 29
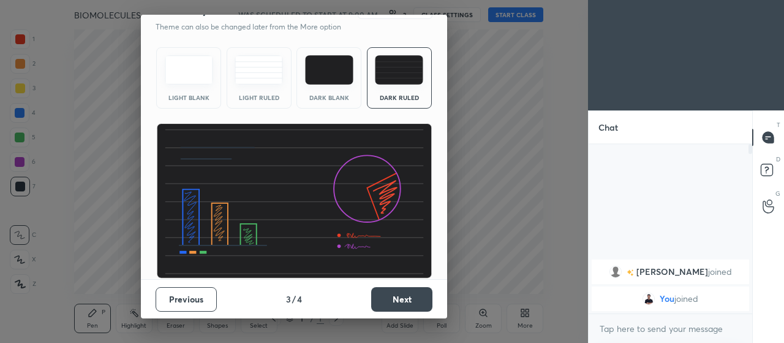
click at [403, 294] on button "Next" at bounding box center [401, 299] width 61 height 25
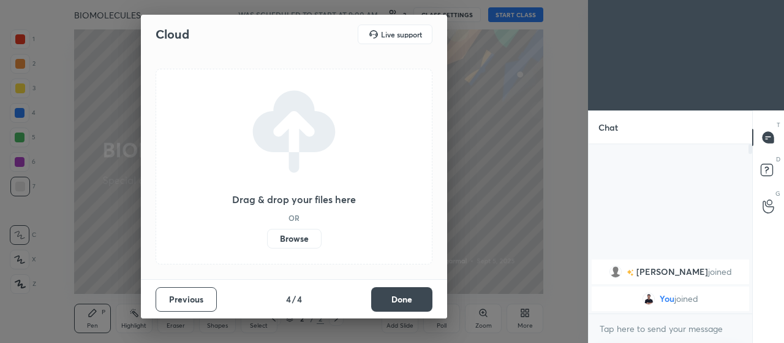
click at [306, 238] on label "Browse" at bounding box center [294, 239] width 55 height 20
click at [267, 238] on input "Browse" at bounding box center [267, 239] width 0 height 20
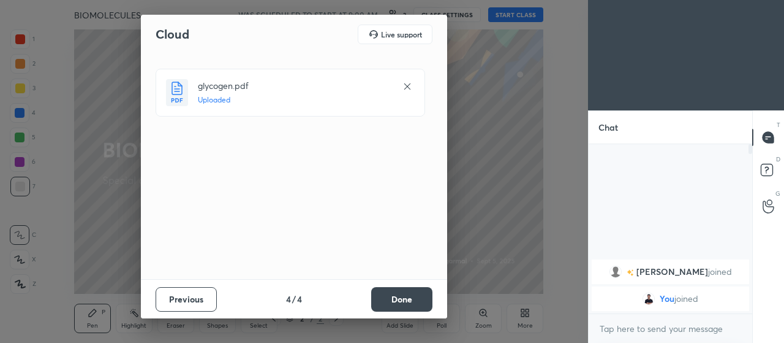
click at [395, 295] on button "Done" at bounding box center [401, 299] width 61 height 25
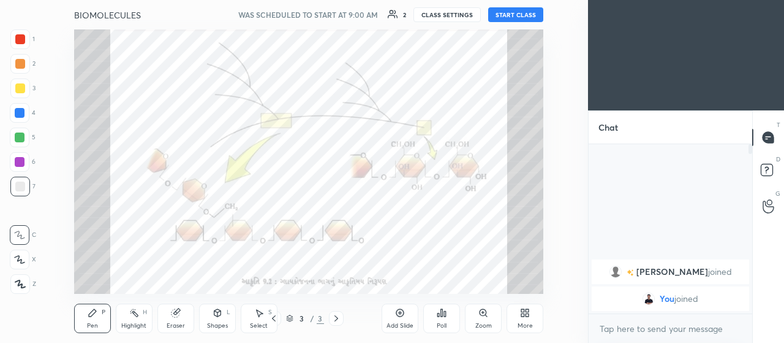
click at [289, 319] on icon at bounding box center [289, 317] width 7 height 7
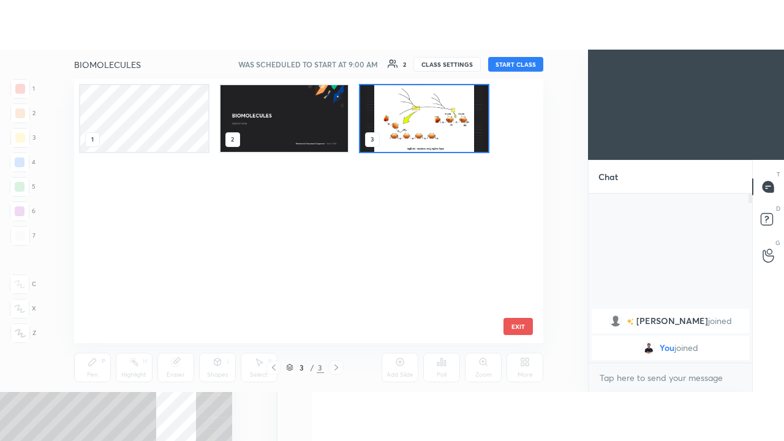
scroll to position [260, 463]
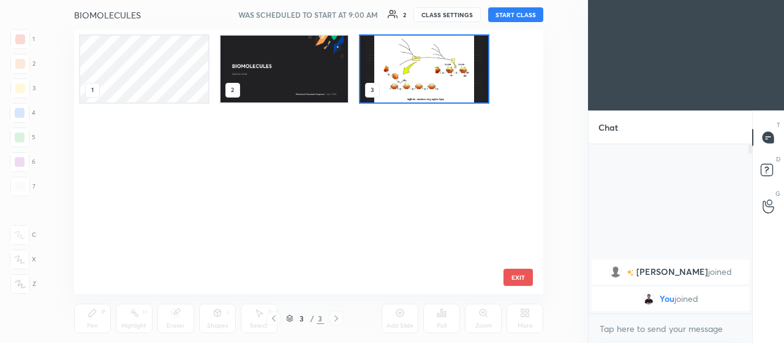
click at [275, 82] on img "grid" at bounding box center [285, 69] width 128 height 67
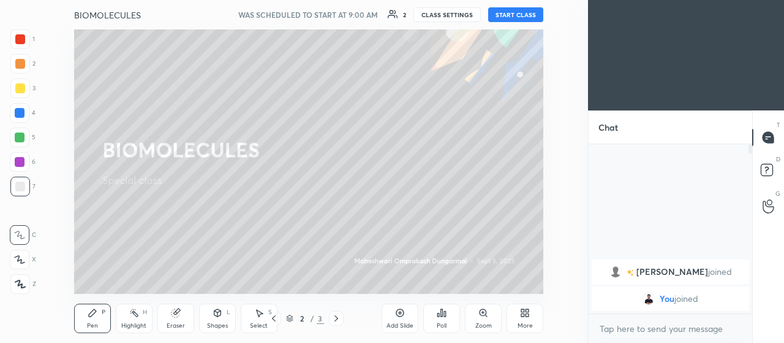
click at [523, 314] on icon at bounding box center [522, 314] width 3 height 3
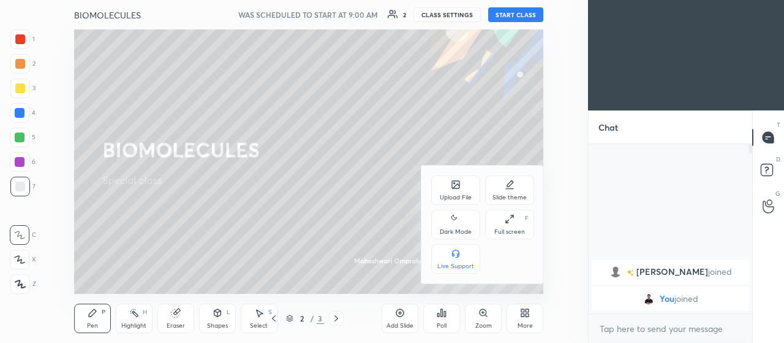
click at [511, 219] on icon at bounding box center [510, 219] width 10 height 10
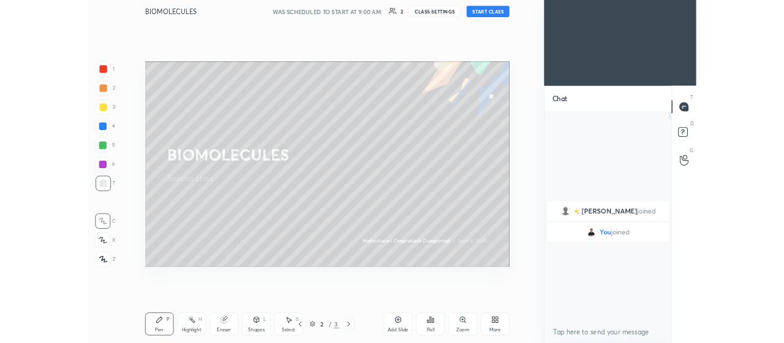
scroll to position [294, 160]
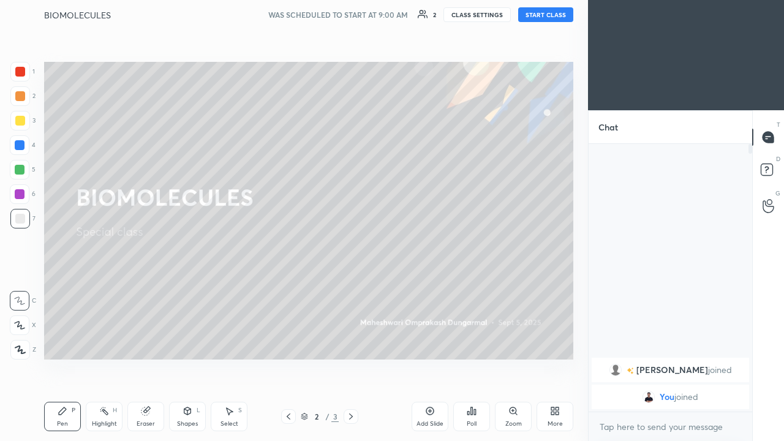
click at [547, 15] on button "START CLASS" at bounding box center [545, 14] width 55 height 15
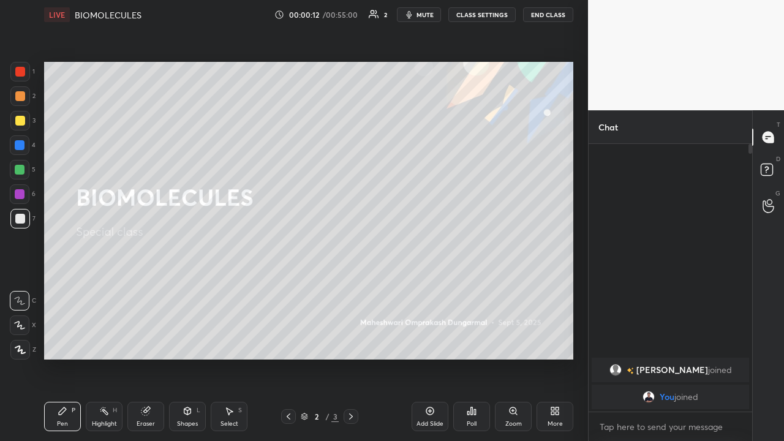
click at [430, 342] on icon at bounding box center [430, 411] width 4 height 4
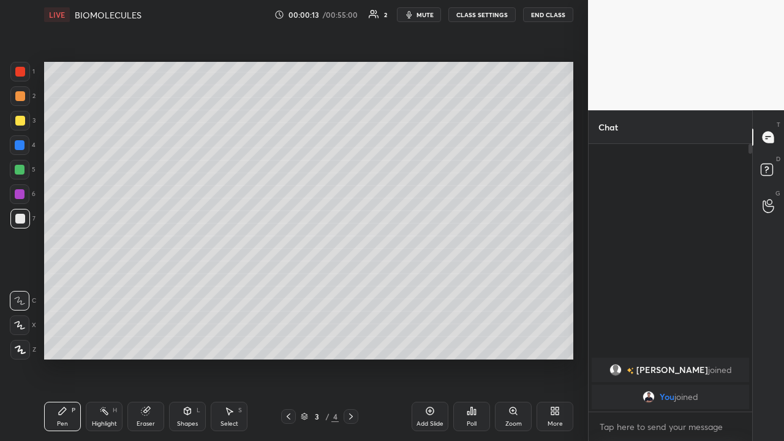
click at [555, 342] on icon at bounding box center [555, 411] width 10 height 10
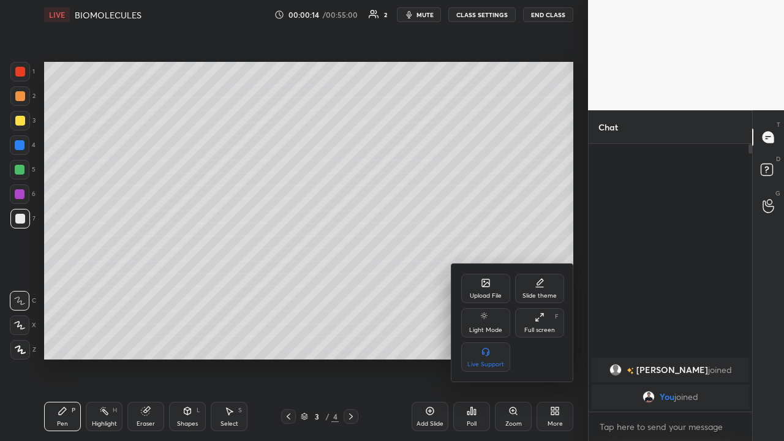
click at [534, 319] on div "Full screen F" at bounding box center [539, 322] width 49 height 29
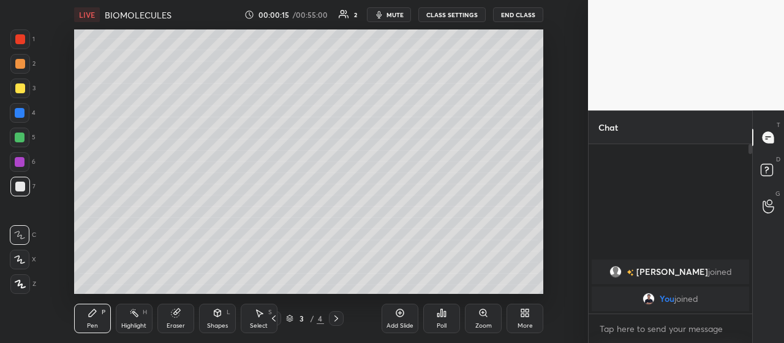
scroll to position [0, 0]
click at [290, 317] on icon at bounding box center [289, 317] width 7 height 7
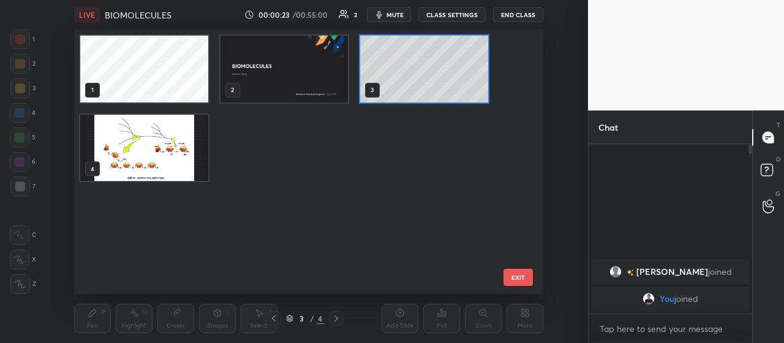
click at [264, 83] on img "grid" at bounding box center [285, 69] width 128 height 67
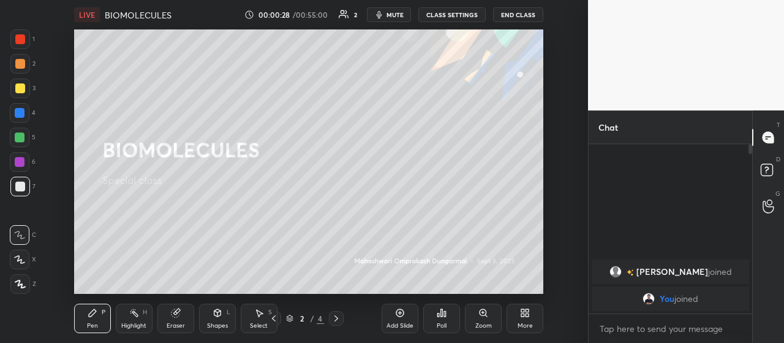
click at [529, 316] on icon at bounding box center [527, 314] width 3 height 3
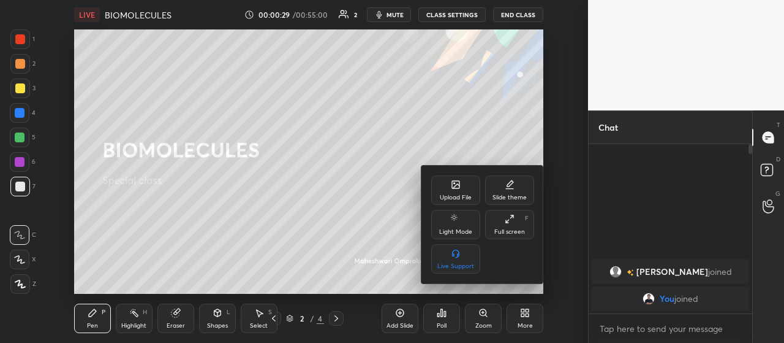
click at [507, 214] on icon at bounding box center [510, 219] width 10 height 10
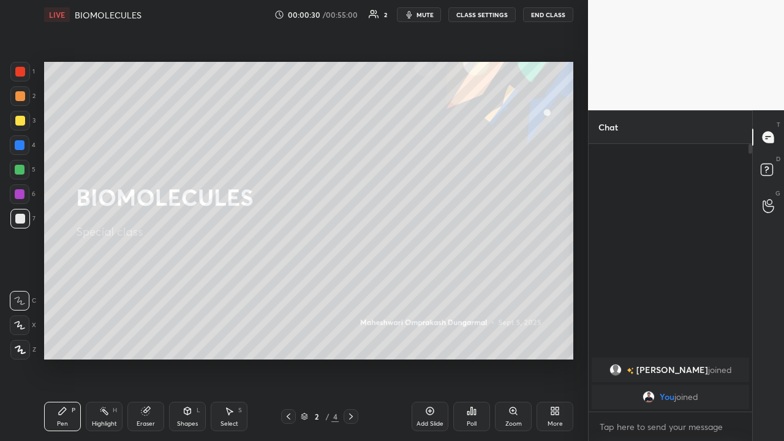
scroll to position [294, 160]
click at [428, 342] on icon at bounding box center [430, 411] width 10 height 10
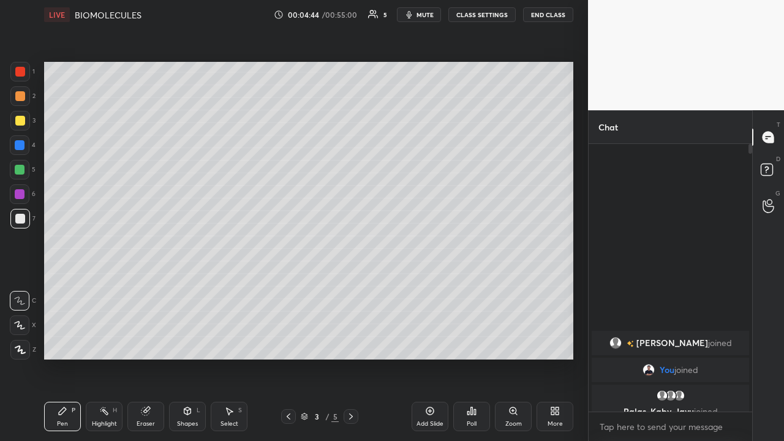
click at [24, 318] on div at bounding box center [20, 326] width 20 height 20
click at [427, 342] on icon at bounding box center [430, 411] width 10 height 10
click at [23, 199] on div at bounding box center [20, 194] width 20 height 20
click at [21, 149] on div at bounding box center [20, 145] width 10 height 10
click at [16, 147] on div at bounding box center [20, 145] width 10 height 10
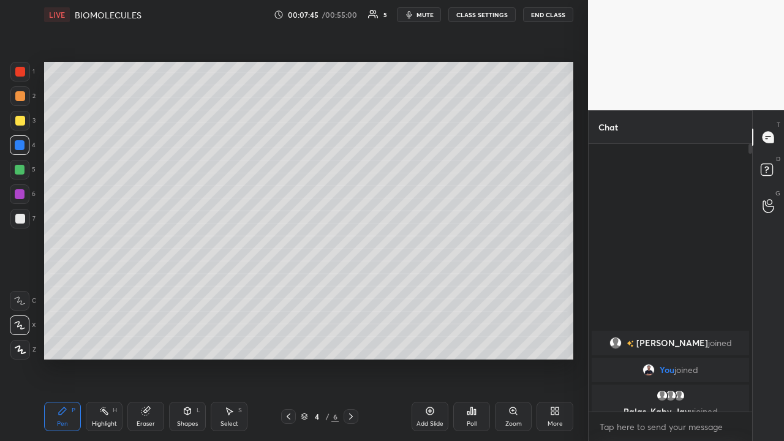
click at [19, 173] on div at bounding box center [20, 170] width 10 height 10
click at [426, 342] on icon at bounding box center [430, 411] width 10 height 10
click at [21, 121] on div at bounding box center [20, 121] width 10 height 10
click at [17, 195] on div at bounding box center [20, 194] width 10 height 10
click at [25, 146] on div at bounding box center [20, 145] width 20 height 20
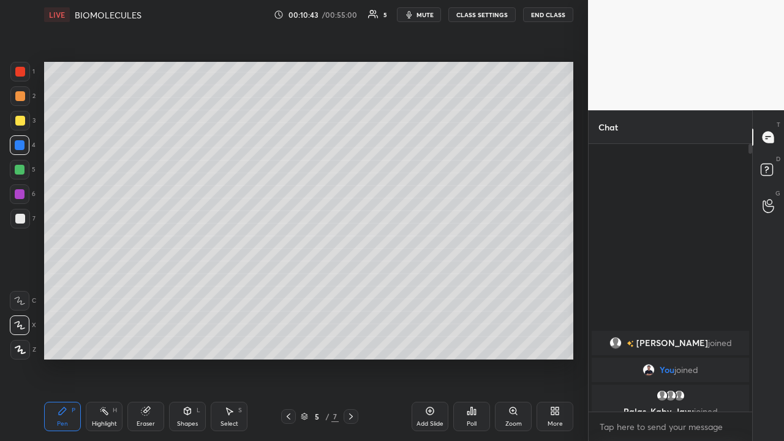
click at [19, 147] on div at bounding box center [20, 145] width 10 height 10
click at [21, 197] on div at bounding box center [20, 194] width 10 height 10
click at [18, 145] on div at bounding box center [20, 145] width 10 height 10
click at [18, 197] on div at bounding box center [20, 194] width 10 height 10
click at [19, 224] on div at bounding box center [20, 219] width 20 height 20
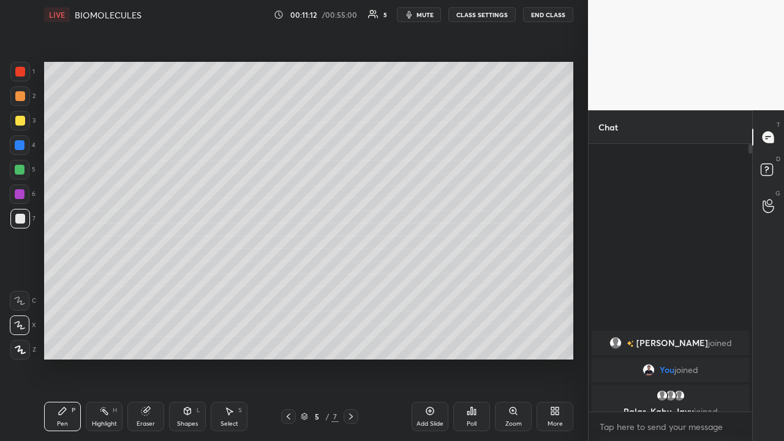
click at [18, 342] on icon at bounding box center [20, 350] width 11 height 9
click at [21, 298] on icon at bounding box center [19, 301] width 11 height 9
click at [23, 219] on div at bounding box center [20, 219] width 10 height 10
click at [18, 199] on div at bounding box center [20, 194] width 10 height 10
click at [21, 221] on div at bounding box center [20, 219] width 10 height 10
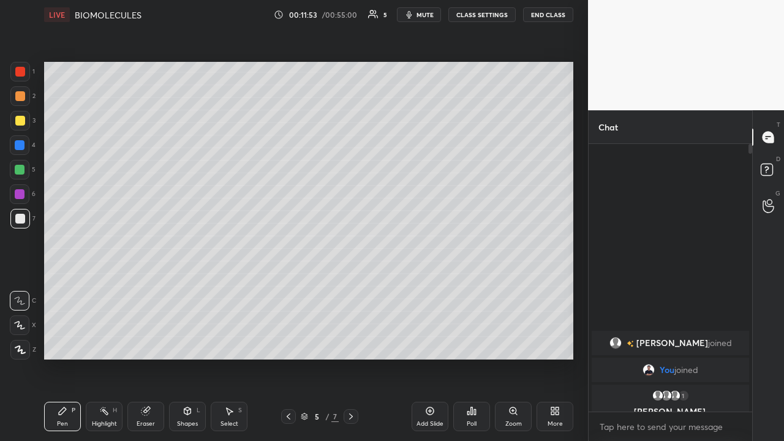
click at [21, 342] on div at bounding box center [20, 350] width 20 height 20
click at [351, 342] on icon at bounding box center [351, 417] width 10 height 10
click at [428, 342] on icon at bounding box center [430, 411] width 10 height 10
click at [349, 342] on icon at bounding box center [351, 417] width 10 height 10
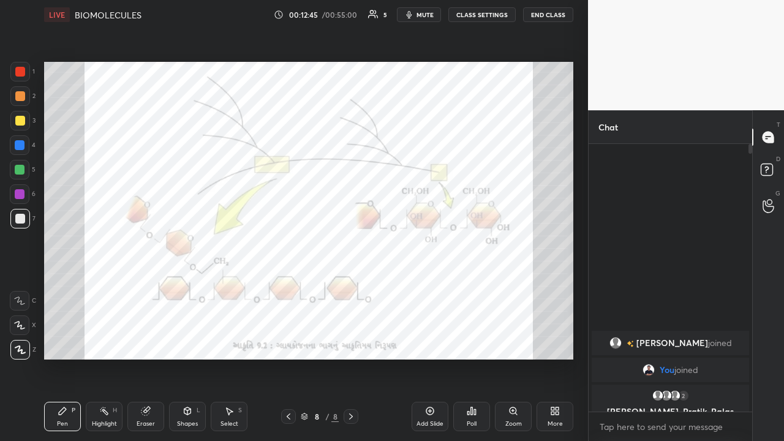
click at [21, 170] on div at bounding box center [20, 170] width 10 height 10
click at [24, 97] on div at bounding box center [20, 96] width 10 height 10
click at [23, 342] on div at bounding box center [20, 350] width 20 height 20
click at [290, 342] on icon at bounding box center [289, 417] width 4 height 6
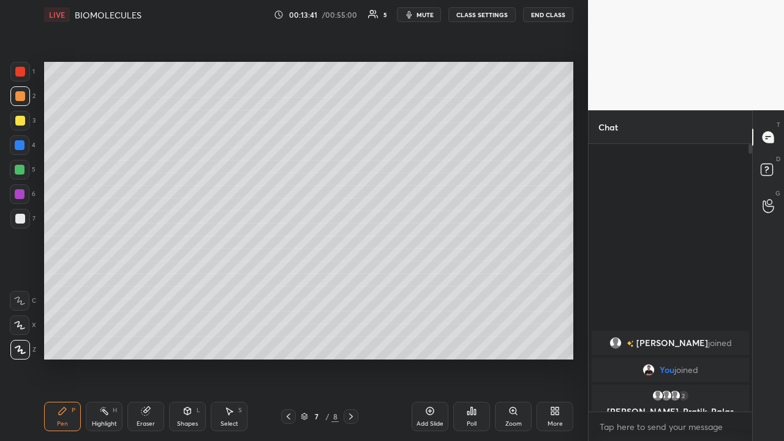
click at [22, 173] on div at bounding box center [20, 170] width 10 height 10
click at [147, 342] on div "Eraser" at bounding box center [145, 416] width 37 height 29
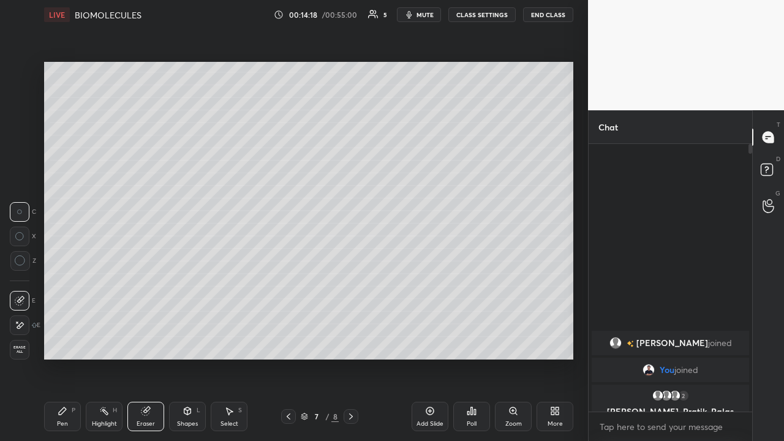
click at [65, 342] on div "Pen P" at bounding box center [62, 416] width 37 height 29
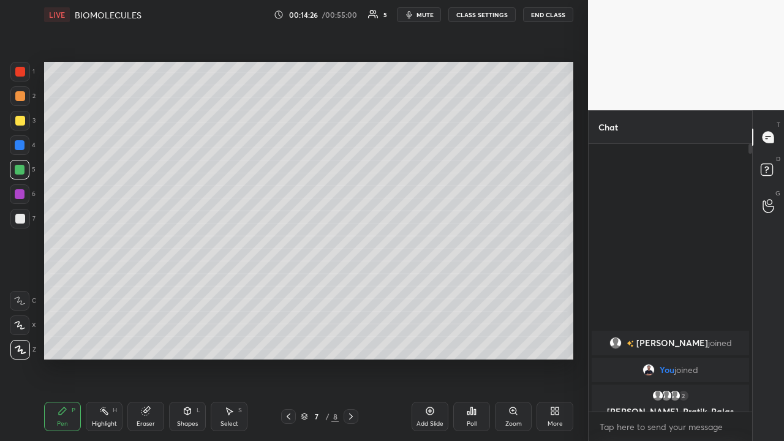
click at [351, 342] on icon at bounding box center [351, 417] width 10 height 10
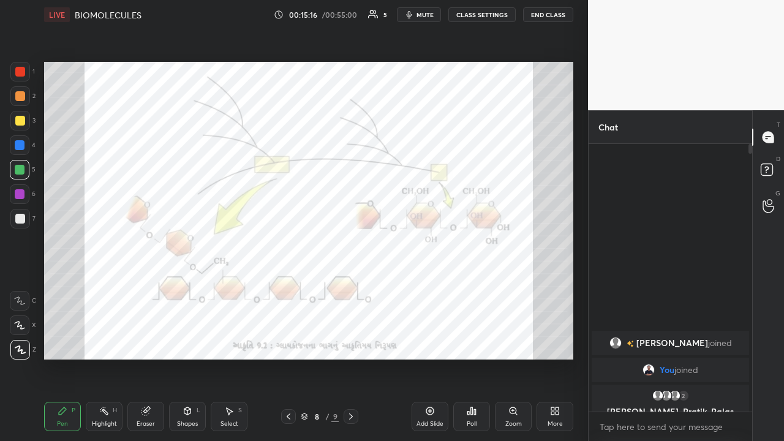
click at [288, 342] on icon at bounding box center [289, 417] width 10 height 10
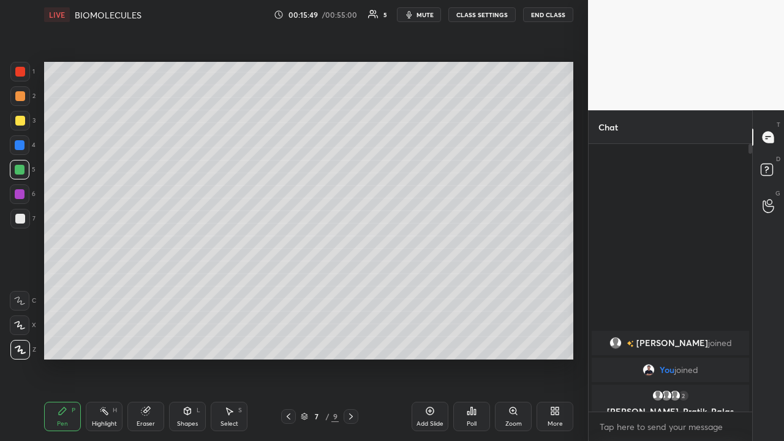
click at [18, 220] on div at bounding box center [20, 219] width 10 height 10
click at [186, 342] on div "Shapes L" at bounding box center [187, 416] width 37 height 29
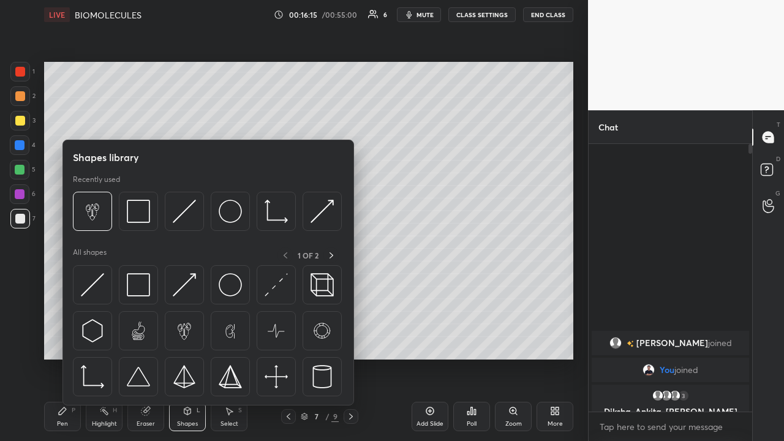
click at [62, 342] on div "Pen P" at bounding box center [62, 416] width 37 height 29
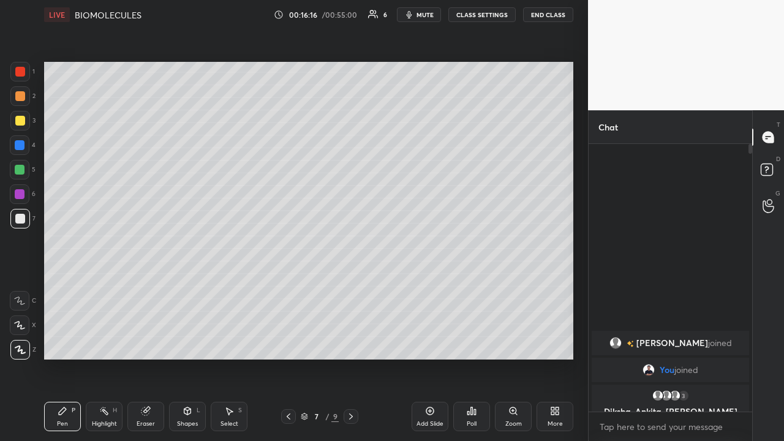
click at [146, 342] on div "Eraser" at bounding box center [146, 424] width 18 height 6
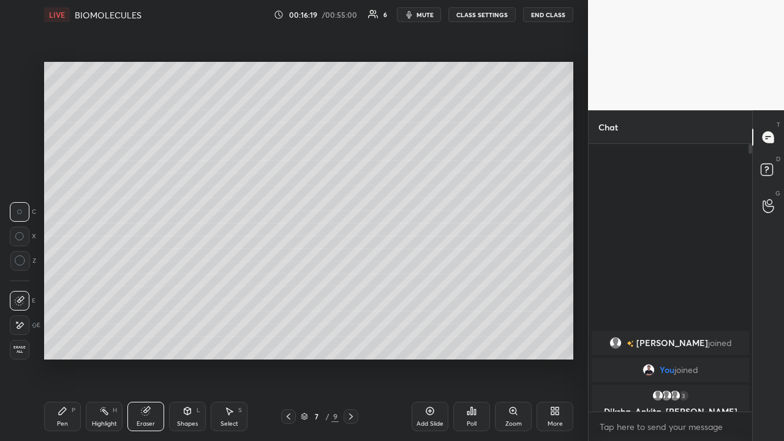
click at [69, 342] on div "Pen P" at bounding box center [62, 416] width 37 height 29
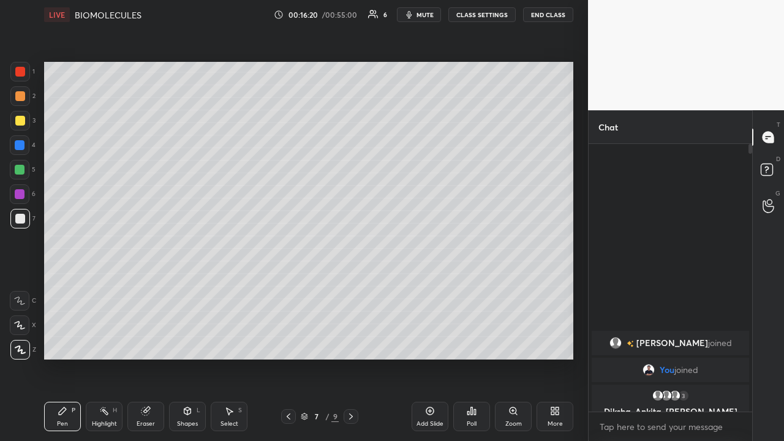
click at [23, 328] on icon at bounding box center [20, 325] width 10 height 7
click at [429, 342] on icon at bounding box center [430, 411] width 4 height 4
click at [23, 194] on div at bounding box center [20, 194] width 10 height 10
click at [21, 219] on div at bounding box center [20, 219] width 10 height 10
click at [18, 219] on div at bounding box center [20, 219] width 10 height 10
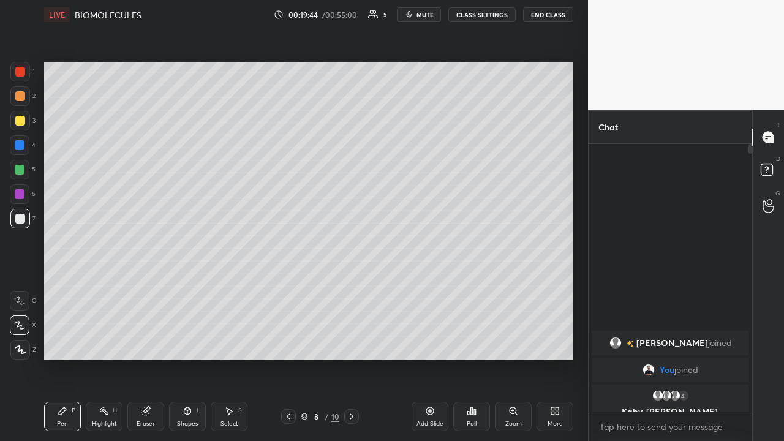
click at [412, 342] on div "Setting up your live class Poll for secs No correct answer Start poll" at bounding box center [308, 210] width 539 height 363
click at [351, 342] on icon at bounding box center [352, 417] width 10 height 10
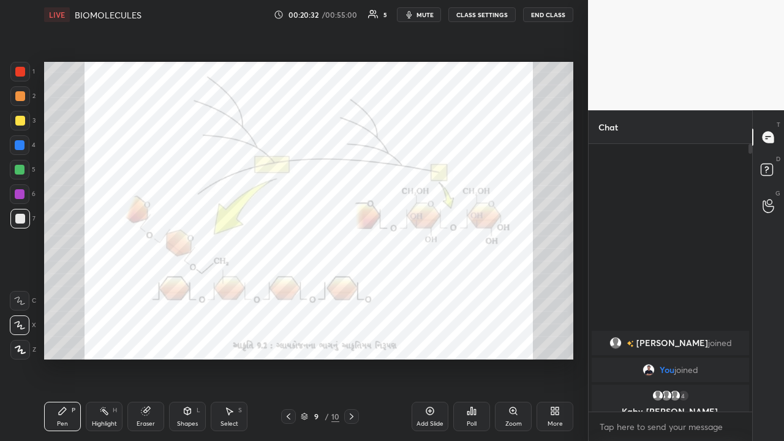
click at [351, 342] on icon at bounding box center [352, 417] width 10 height 10
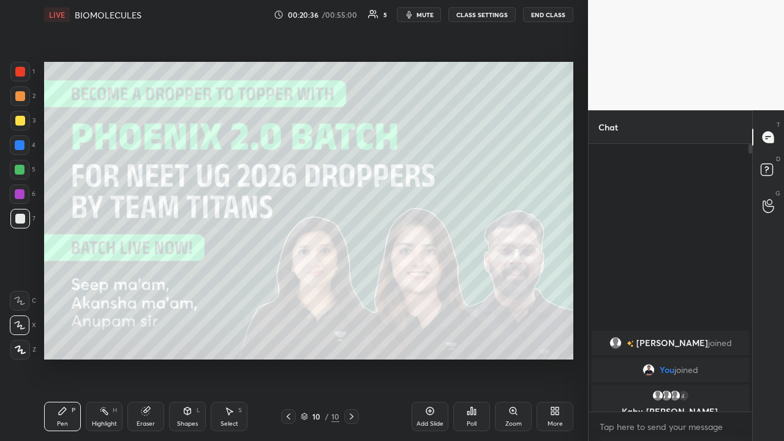
click at [436, 342] on div "Add Slide" at bounding box center [430, 416] width 37 height 29
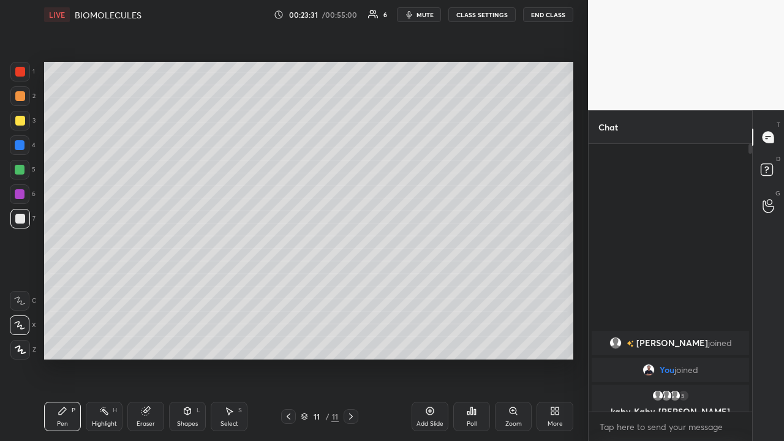
click at [186, 342] on icon at bounding box center [187, 410] width 7 height 2
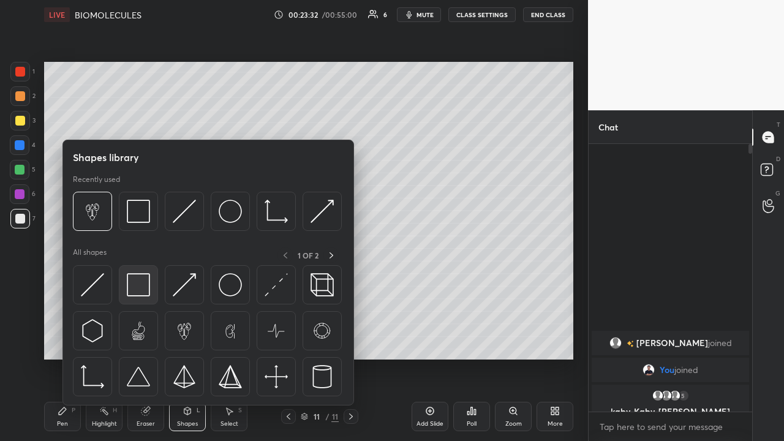
click at [138, 283] on img at bounding box center [138, 284] width 23 height 23
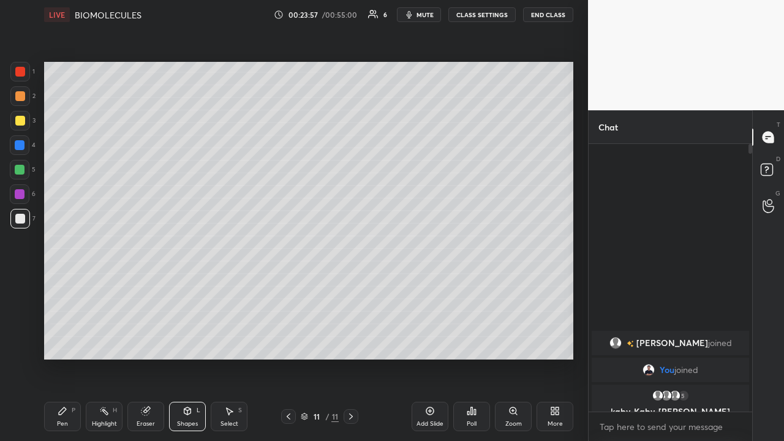
click at [66, 342] on div "Pen" at bounding box center [62, 424] width 11 height 6
click at [20, 195] on div at bounding box center [20, 194] width 10 height 10
click at [20, 144] on div at bounding box center [20, 145] width 10 height 10
click at [430, 342] on icon at bounding box center [430, 411] width 4 height 4
click at [25, 226] on div at bounding box center [20, 219] width 20 height 20
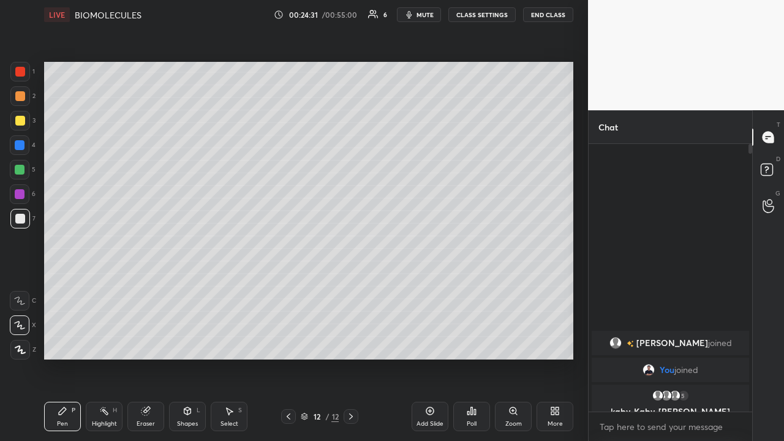
click at [148, 342] on div "Eraser" at bounding box center [145, 416] width 37 height 29
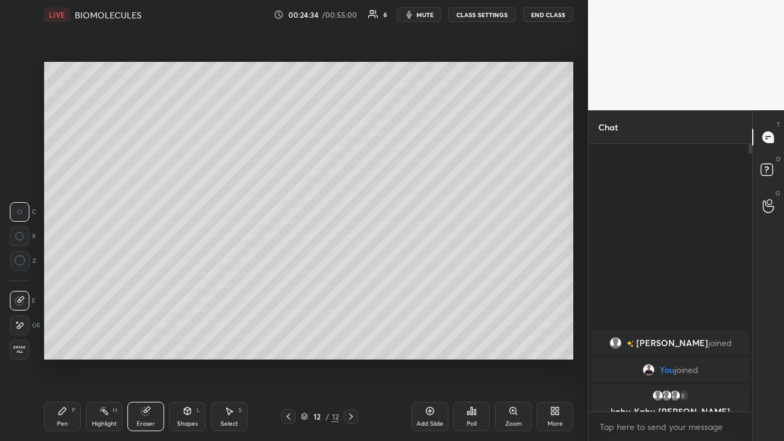
click at [59, 342] on div "Pen" at bounding box center [62, 424] width 11 height 6
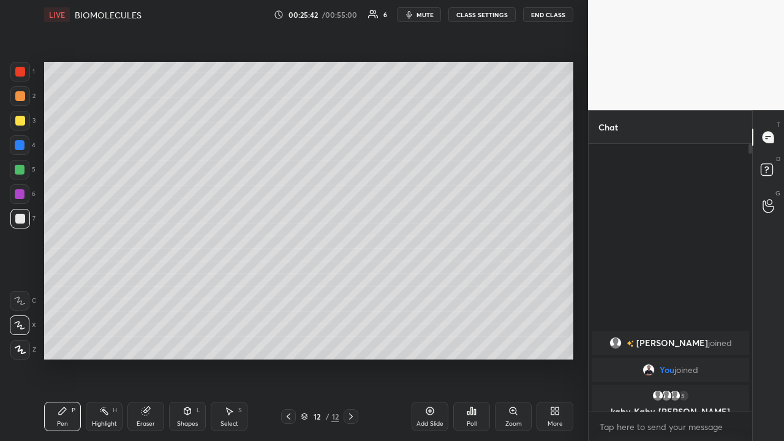
click at [19, 147] on div at bounding box center [20, 145] width 10 height 10
click at [427, 342] on icon at bounding box center [431, 412] width 8 height 8
click at [19, 328] on icon at bounding box center [19, 325] width 11 height 9
click at [25, 219] on div at bounding box center [20, 219] width 20 height 20
click at [430, 342] on icon at bounding box center [430, 411] width 4 height 4
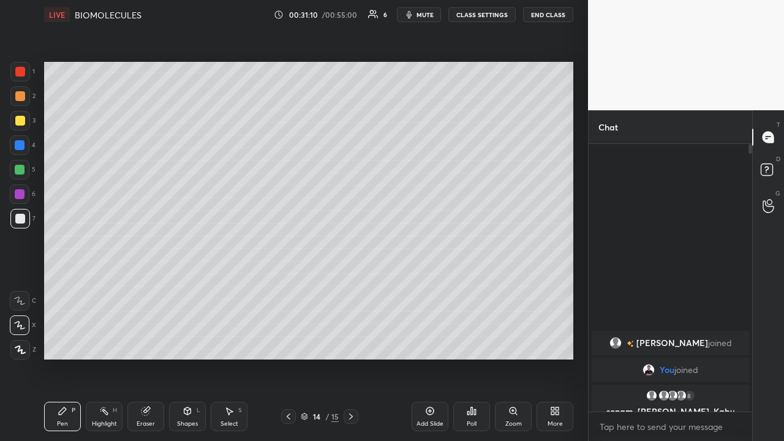
click at [21, 342] on icon at bounding box center [20, 349] width 10 height 7
click at [17, 342] on div "1 2 3 4 5 6 7 C X Z C X Z E E Erase all H H LIVE BIOMOLECULES 00:32:24 / 00:55:…" at bounding box center [289, 220] width 578 height 441
click at [22, 322] on icon at bounding box center [19, 325] width 11 height 9
click at [357, 342] on div at bounding box center [351, 416] width 15 height 15
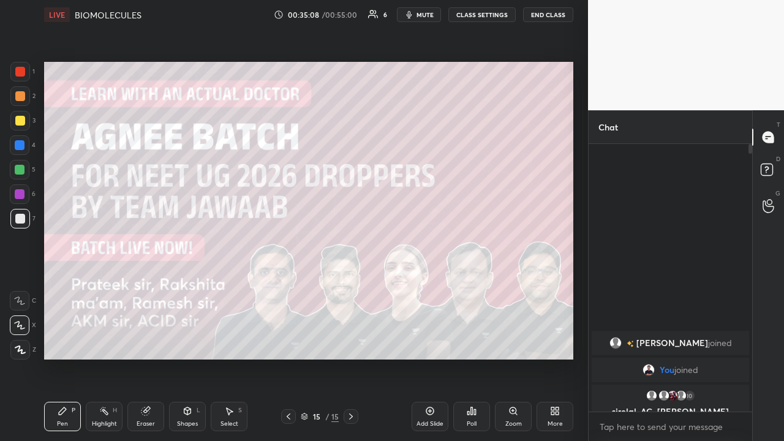
click at [289, 342] on icon at bounding box center [289, 417] width 10 height 10
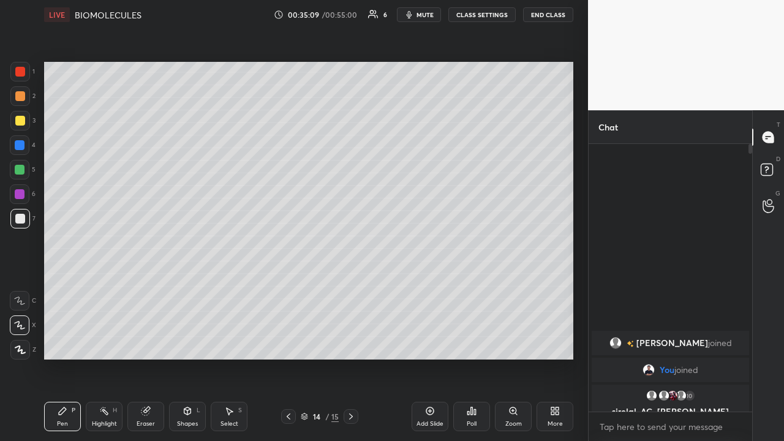
click at [433, 342] on icon at bounding box center [431, 412] width 8 height 8
click at [23, 342] on icon at bounding box center [20, 350] width 11 height 9
click at [105, 342] on div "Highlight H" at bounding box center [104, 416] width 37 height 29
click at [23, 342] on icon at bounding box center [20, 350] width 10 height 10
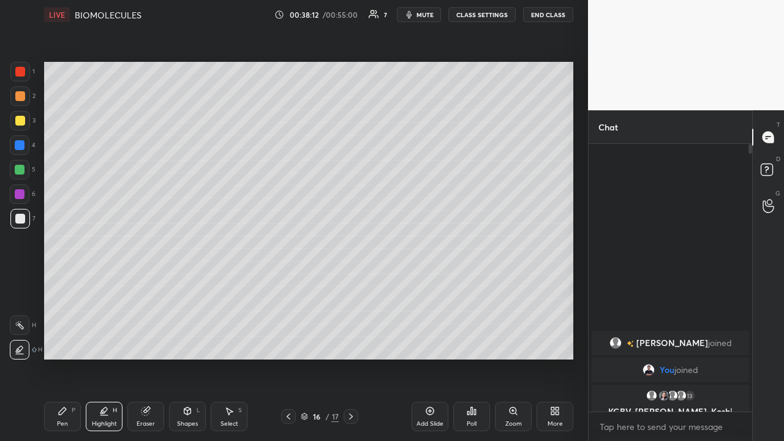
click at [60, 342] on div "Pen P" at bounding box center [62, 416] width 37 height 29
click at [23, 300] on icon at bounding box center [19, 301] width 11 height 9
click at [22, 144] on div at bounding box center [20, 145] width 10 height 10
click at [21, 218] on div at bounding box center [20, 219] width 10 height 10
click at [20, 149] on div at bounding box center [20, 145] width 10 height 10
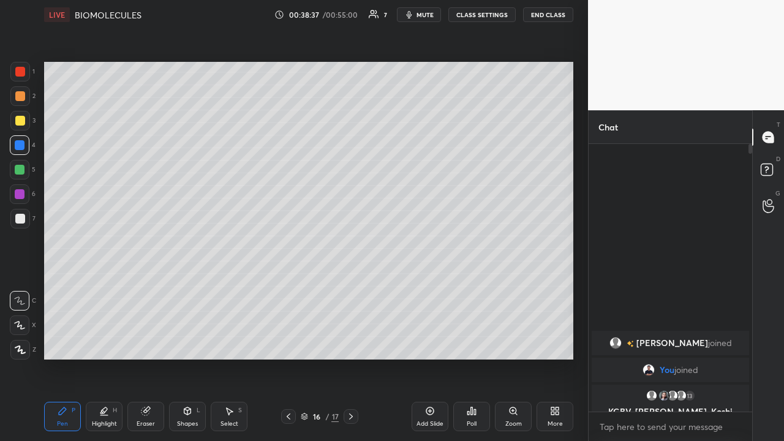
click at [26, 91] on div at bounding box center [20, 96] width 20 height 20
click at [17, 327] on icon at bounding box center [19, 325] width 11 height 9
click at [20, 218] on div at bounding box center [20, 219] width 10 height 10
click at [578, 264] on div "Setting up your live class Poll for secs No correct answer Start poll" at bounding box center [308, 210] width 539 height 363
click at [146, 342] on div "Eraser" at bounding box center [146, 424] width 18 height 6
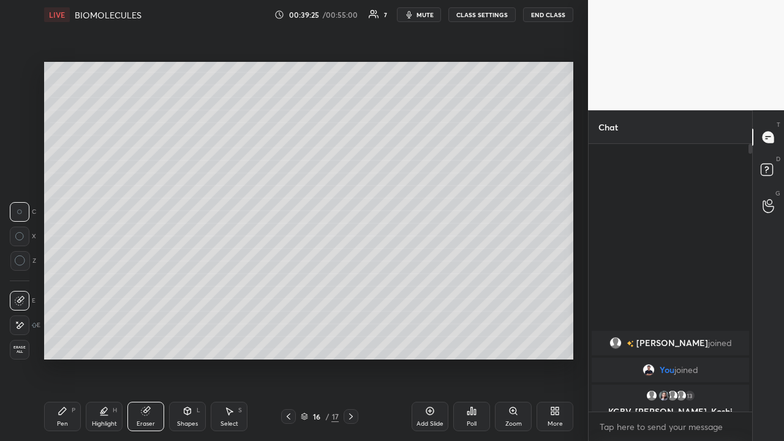
click at [64, 342] on div "Pen" at bounding box center [62, 424] width 11 height 6
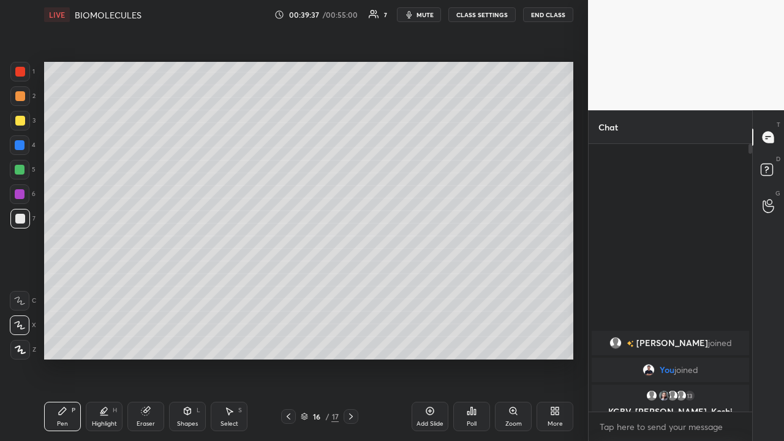
click at [16, 194] on div at bounding box center [20, 194] width 10 height 10
click at [18, 221] on div at bounding box center [20, 219] width 10 height 10
click at [99, 342] on div "Highlight H" at bounding box center [104, 416] width 37 height 29
click at [21, 153] on div at bounding box center [20, 145] width 20 height 20
click at [420, 342] on div "Add Slide" at bounding box center [430, 416] width 37 height 29
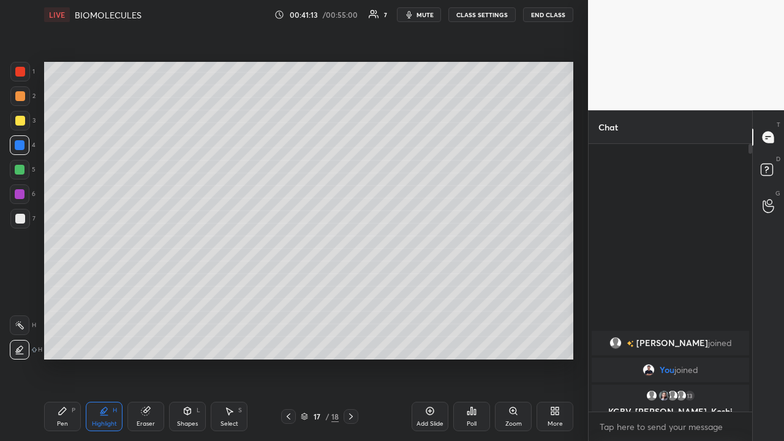
click at [184, 342] on div "Shapes" at bounding box center [187, 424] width 21 height 6
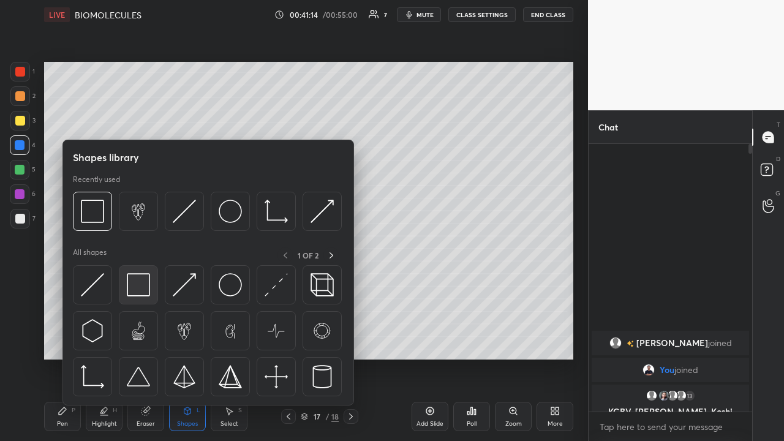
click at [134, 289] on img at bounding box center [138, 284] width 23 height 23
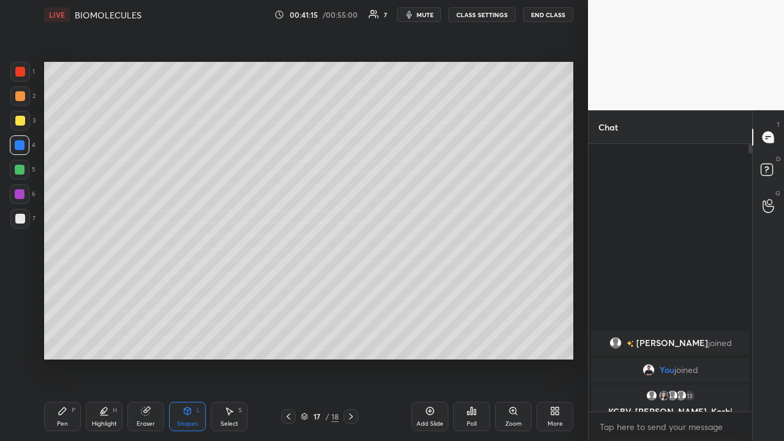
click at [22, 221] on div at bounding box center [20, 219] width 10 height 10
click at [65, 342] on div "Pen P" at bounding box center [62, 416] width 37 height 29
click at [21, 342] on icon at bounding box center [20, 350] width 11 height 9
click at [184, 342] on div "Shapes L" at bounding box center [187, 416] width 37 height 29
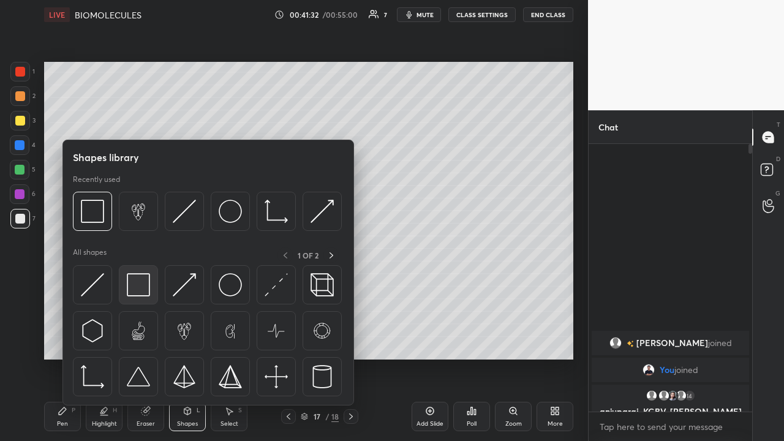
click at [137, 288] on img at bounding box center [138, 284] width 23 height 23
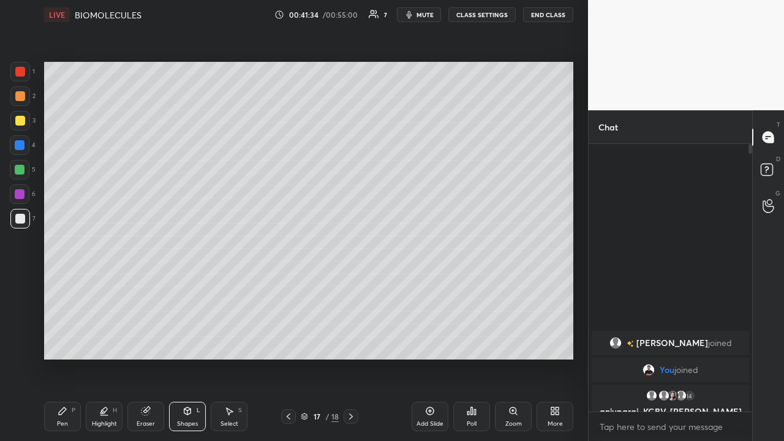
click at [187, 342] on div "Shapes L" at bounding box center [187, 416] width 37 height 29
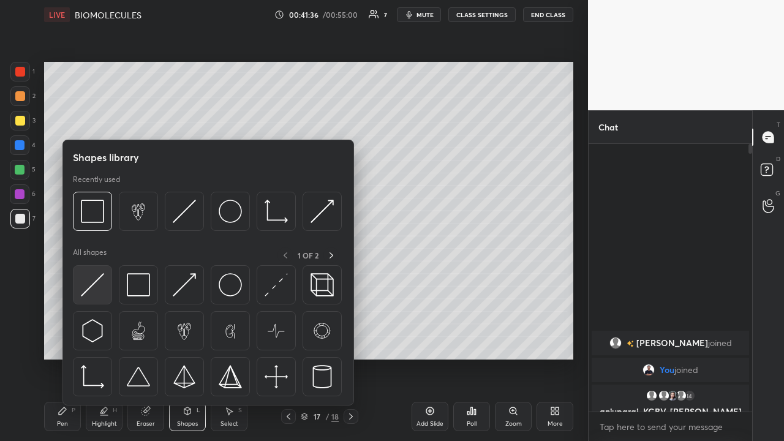
click at [89, 284] on img at bounding box center [92, 284] width 23 height 23
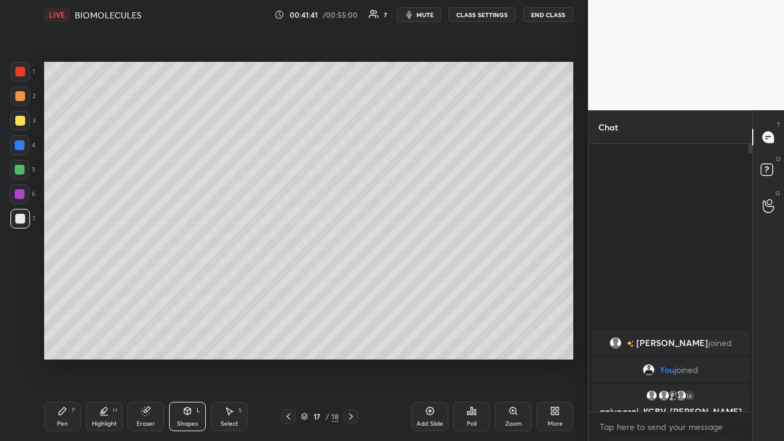
click at [68, 342] on div "Pen P" at bounding box center [62, 416] width 37 height 29
click at [21, 322] on icon at bounding box center [19, 325] width 11 height 9
click at [24, 170] on div at bounding box center [20, 170] width 10 height 10
click at [143, 342] on div "Eraser" at bounding box center [146, 424] width 18 height 6
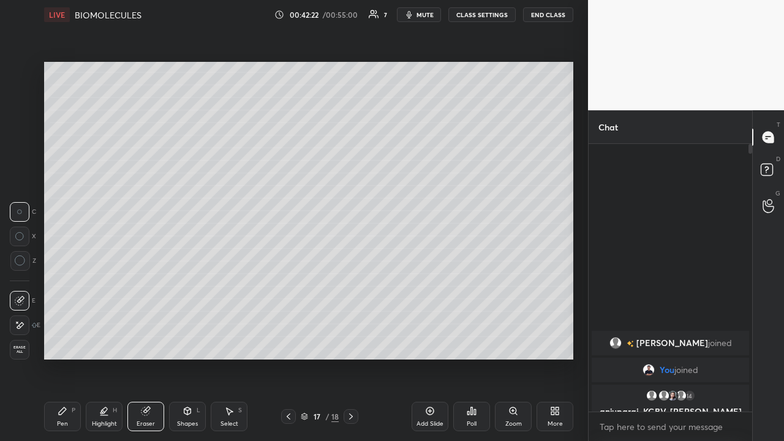
click at [72, 342] on div "Pen P" at bounding box center [62, 416] width 37 height 29
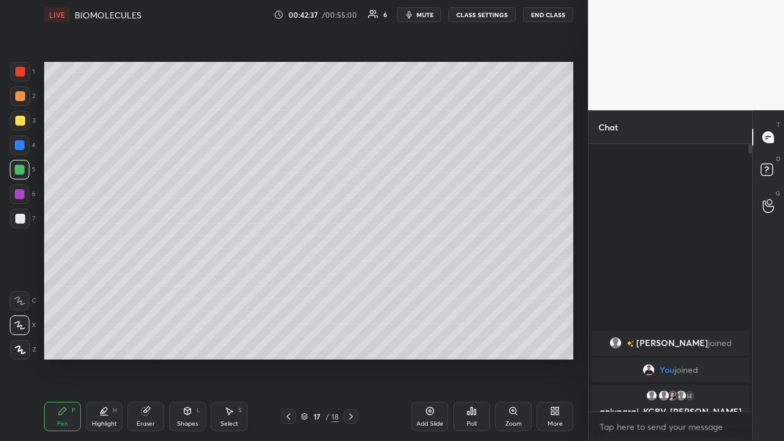
click at [15, 225] on div at bounding box center [20, 219] width 20 height 20
click at [20, 301] on icon at bounding box center [19, 301] width 11 height 9
click at [148, 342] on div "Eraser" at bounding box center [146, 424] width 18 height 6
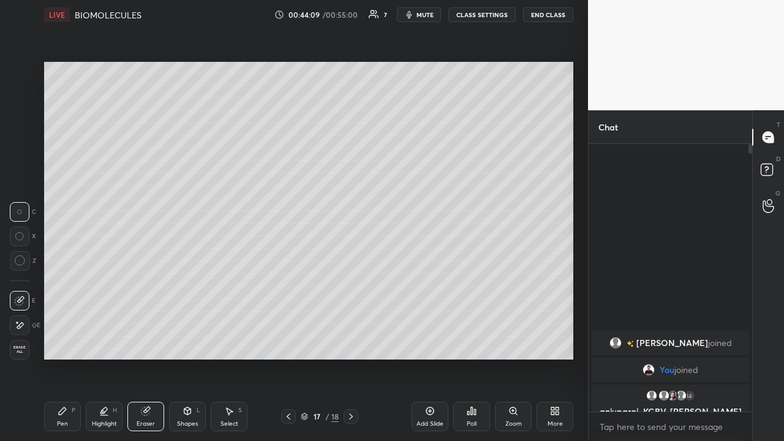
click at [63, 342] on div "Pen" at bounding box center [62, 424] width 11 height 6
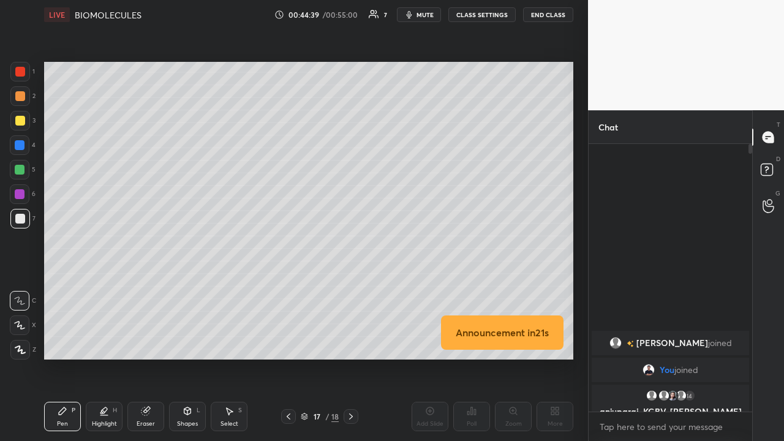
click at [143, 342] on div "Eraser" at bounding box center [146, 424] width 18 height 6
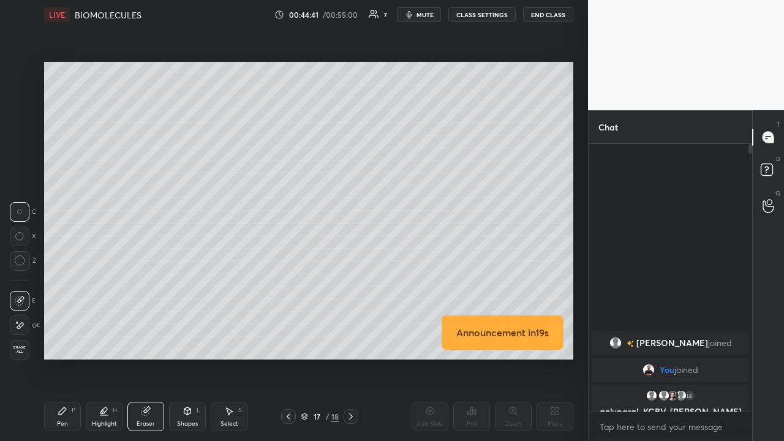
click at [60, 342] on div "Pen" at bounding box center [62, 424] width 11 height 6
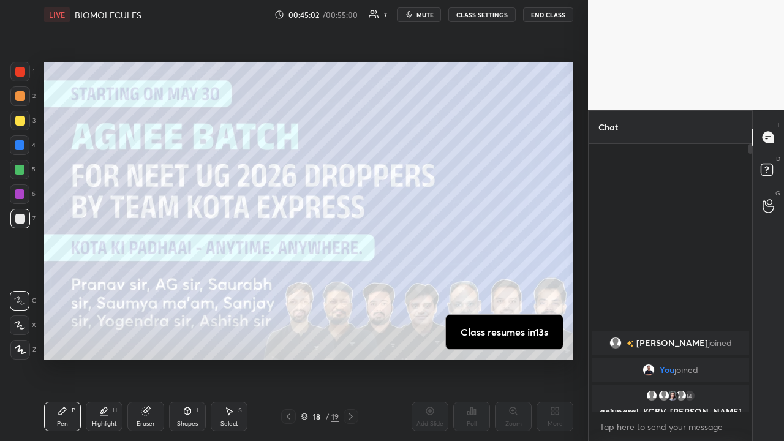
click at [292, 342] on div at bounding box center [288, 416] width 15 height 15
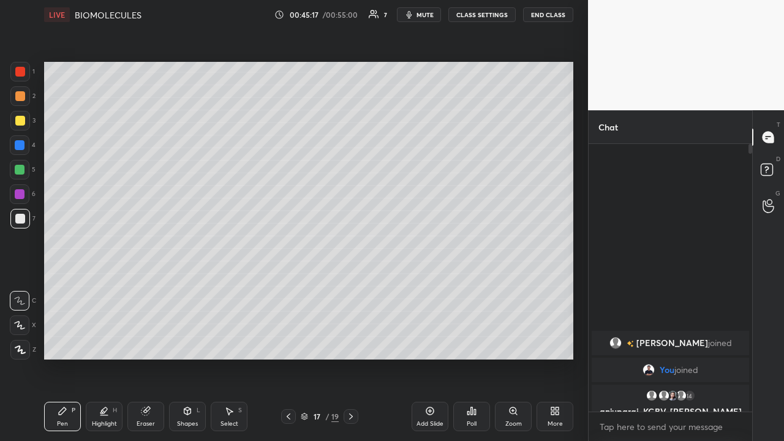
click at [145, 342] on div "Eraser" at bounding box center [146, 424] width 18 height 6
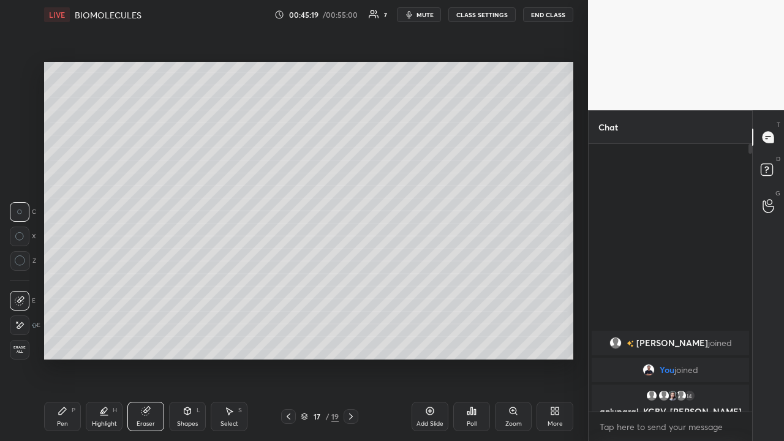
click at [61, 342] on div "Pen P" at bounding box center [62, 416] width 37 height 29
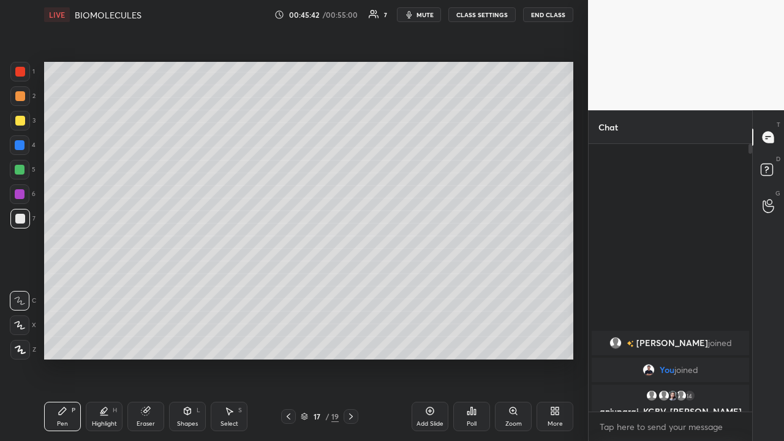
click at [107, 342] on div "Highlight" at bounding box center [104, 424] width 25 height 6
click at [20, 170] on div at bounding box center [20, 170] width 10 height 10
click at [61, 342] on div "Pen P" at bounding box center [62, 416] width 37 height 29
click at [142, 342] on icon at bounding box center [146, 411] width 10 height 10
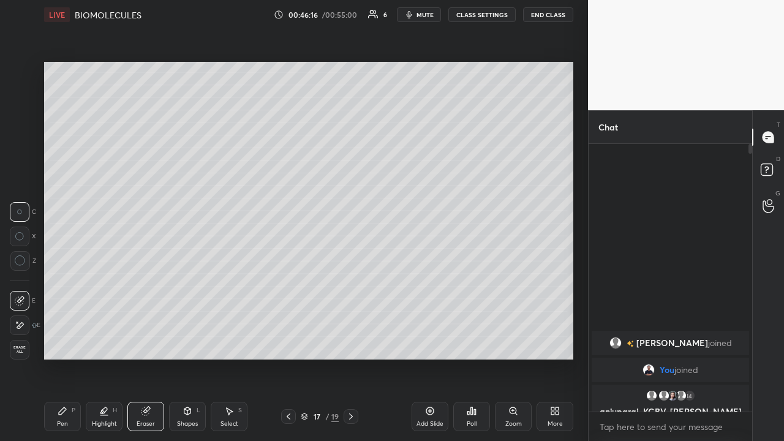
click at [64, 342] on div "Pen P" at bounding box center [62, 416] width 37 height 29
click at [21, 327] on icon at bounding box center [19, 325] width 11 height 9
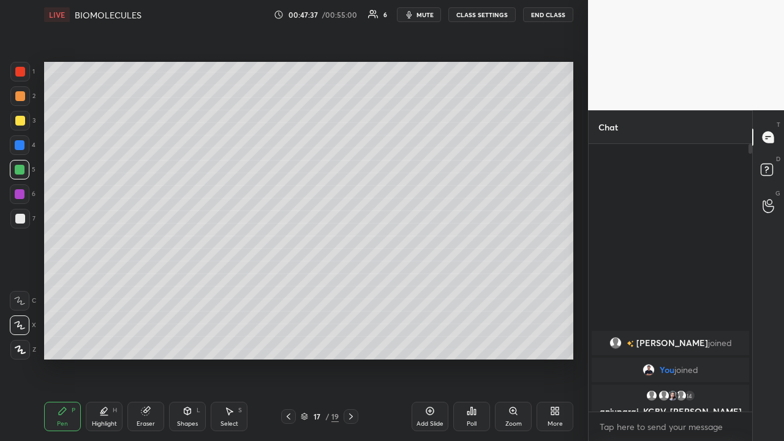
click at [11, 219] on div at bounding box center [20, 219] width 20 height 20
click at [427, 342] on icon at bounding box center [430, 411] width 10 height 10
click at [22, 170] on div at bounding box center [20, 170] width 10 height 10
click at [19, 171] on div at bounding box center [20, 170] width 10 height 10
click at [23, 225] on div at bounding box center [20, 219] width 20 height 20
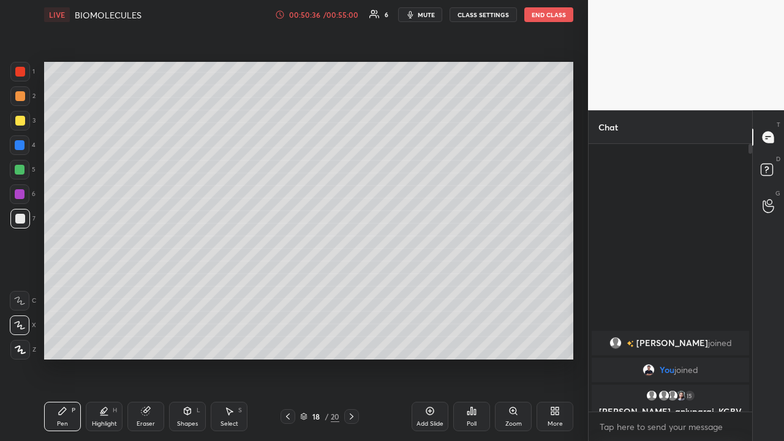
click at [21, 342] on div at bounding box center [20, 350] width 20 height 20
click at [187, 342] on div "Shapes L" at bounding box center [187, 416] width 37 height 29
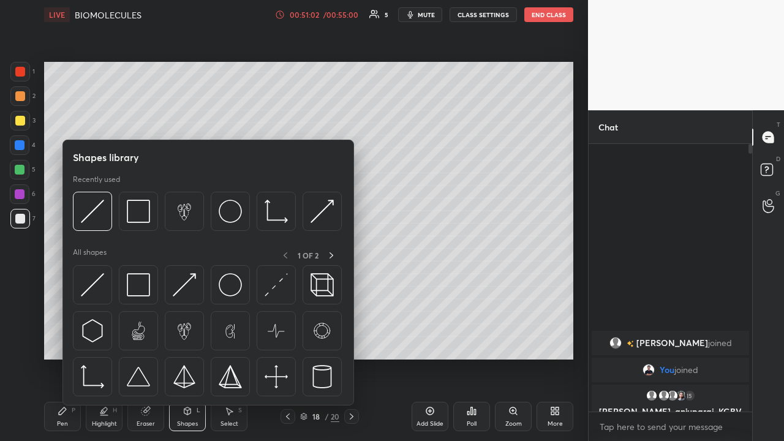
click at [19, 170] on div at bounding box center [20, 170] width 10 height 10
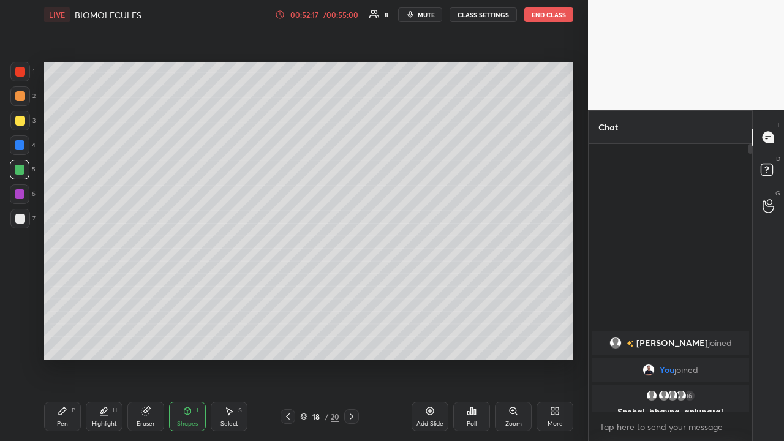
click at [286, 342] on icon at bounding box center [288, 417] width 10 height 10
click at [351, 342] on icon at bounding box center [352, 417] width 10 height 10
click at [543, 16] on button "End Class" at bounding box center [549, 14] width 49 height 15
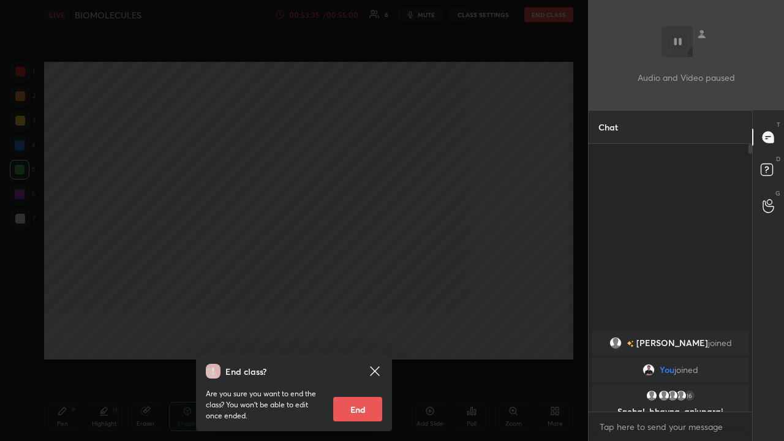
click at [371, 342] on button "End" at bounding box center [357, 409] width 49 height 25
type textarea "x"
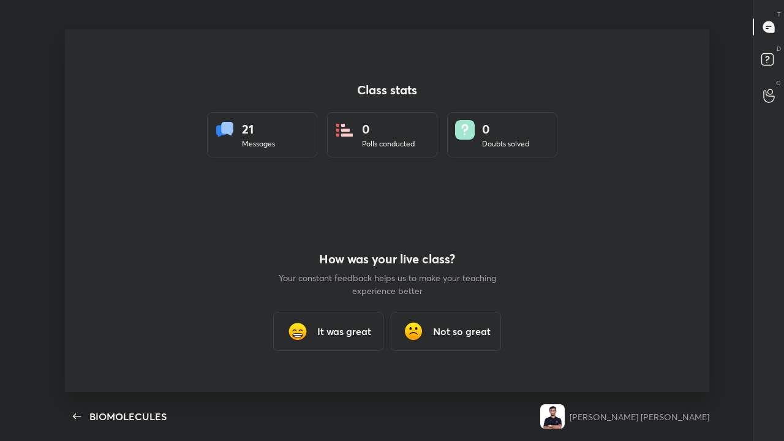
scroll to position [4, 1]
click at [327, 329] on h3 "It was great" at bounding box center [344, 331] width 54 height 15
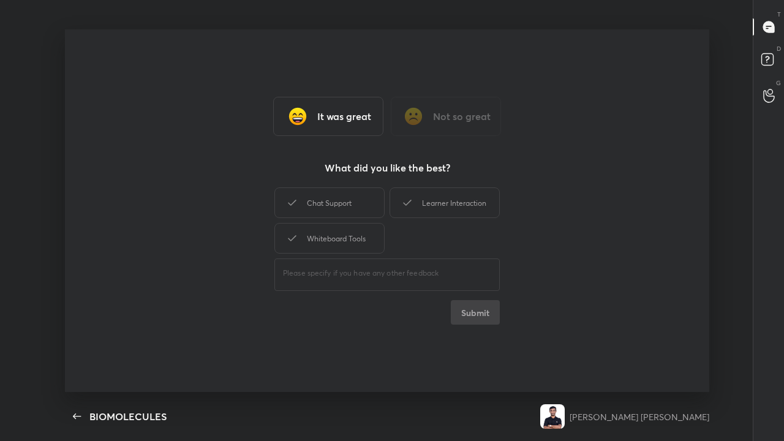
click at [323, 206] on div "Chat Support" at bounding box center [330, 203] width 110 height 31
click at [463, 316] on button "Submit" at bounding box center [475, 312] width 49 height 25
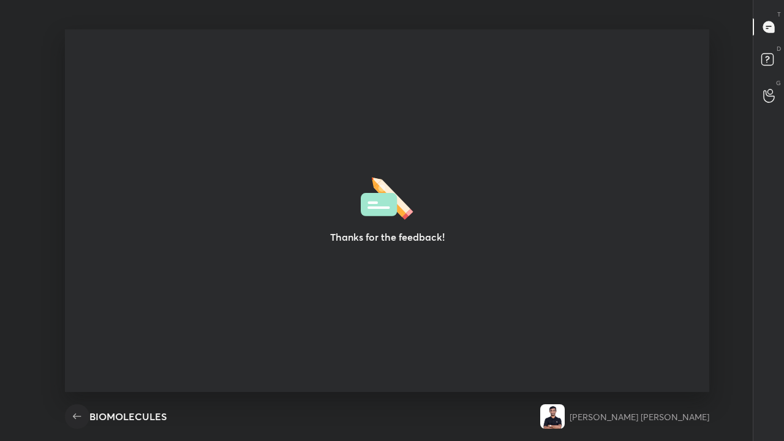
click at [78, 342] on icon "button" at bounding box center [77, 416] width 15 height 15
